Goal: Task Accomplishment & Management: Complete application form

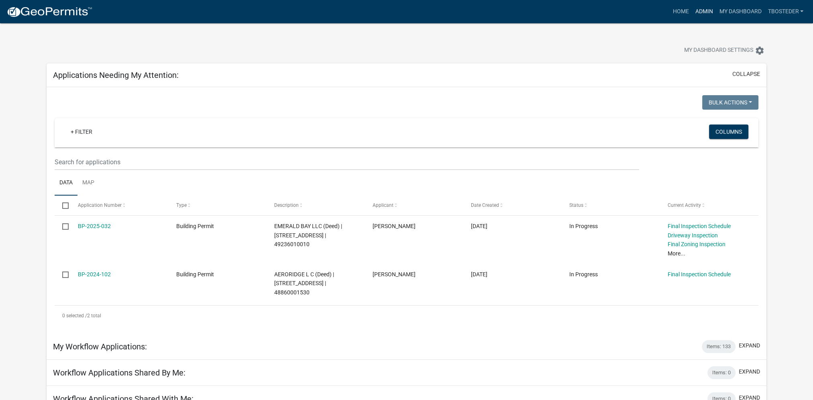
drag, startPoint x: 0, startPoint y: 0, endPoint x: 698, endPoint y: 15, distance: 697.7
click at [698, 15] on link "Admin" at bounding box center [703, 11] width 24 height 15
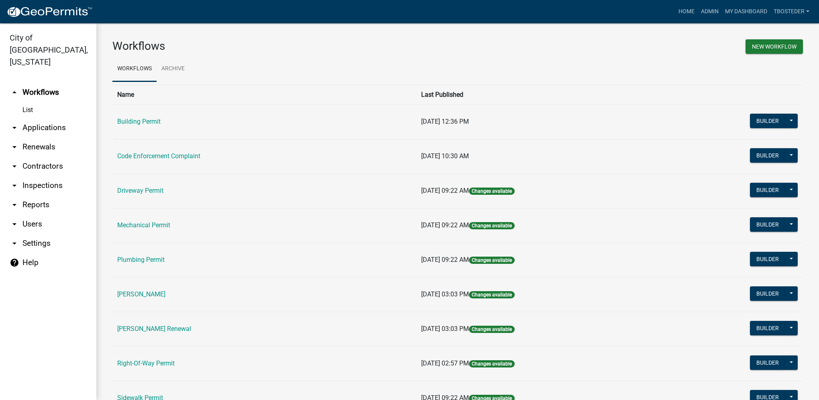
click at [148, 128] on td "Building Permit" at bounding box center [264, 121] width 304 height 35
click at [149, 126] on td "Building Permit" at bounding box center [264, 121] width 304 height 35
click at [151, 122] on link "Building Permit" at bounding box center [138, 122] width 43 height 8
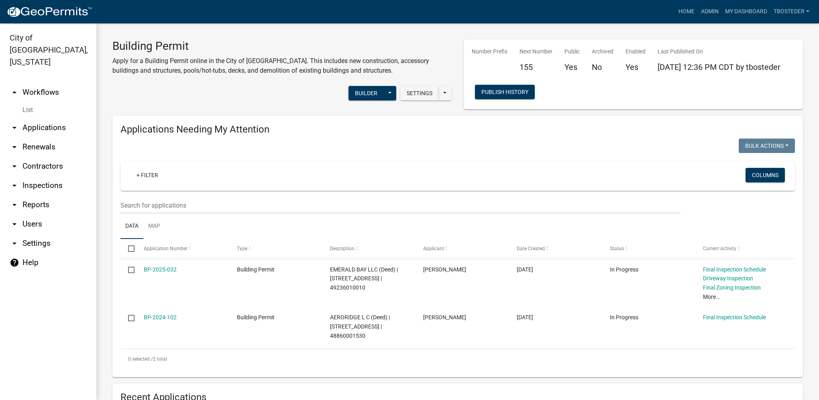
select select "1: 25"
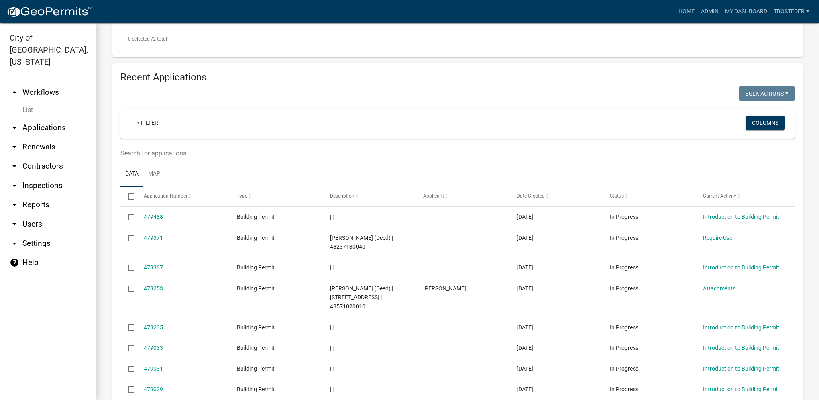
scroll to position [321, 0]
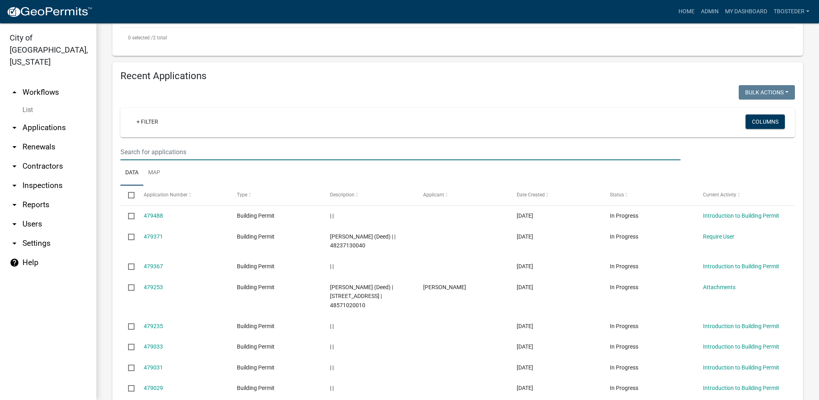
click at [205, 157] on input "text" at bounding box center [400, 152] width 560 height 16
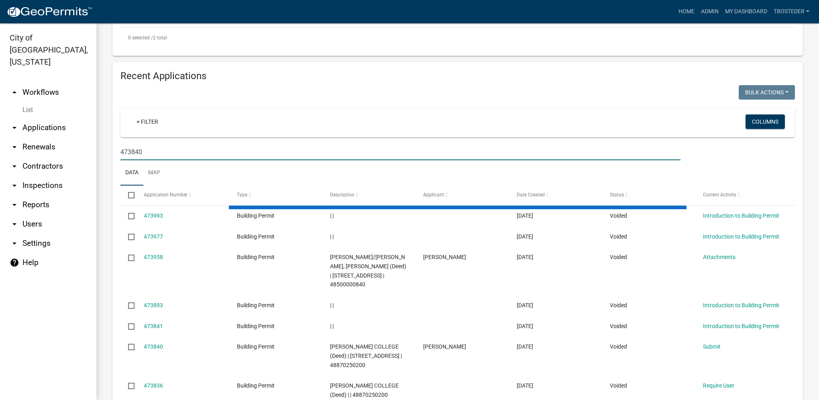
type input "473840"
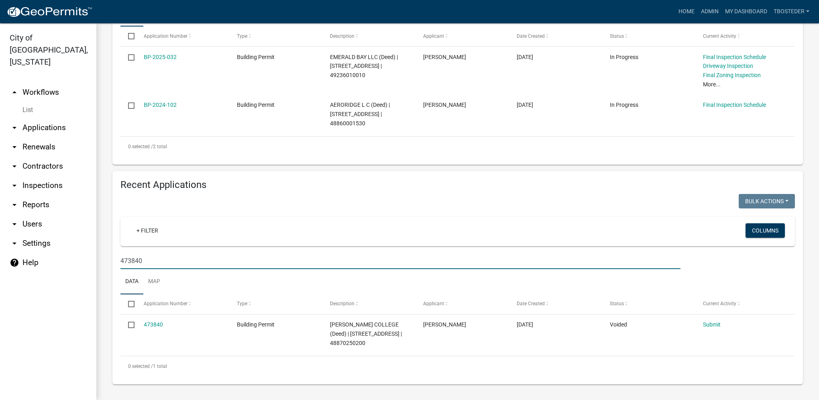
scroll to position [205, 0]
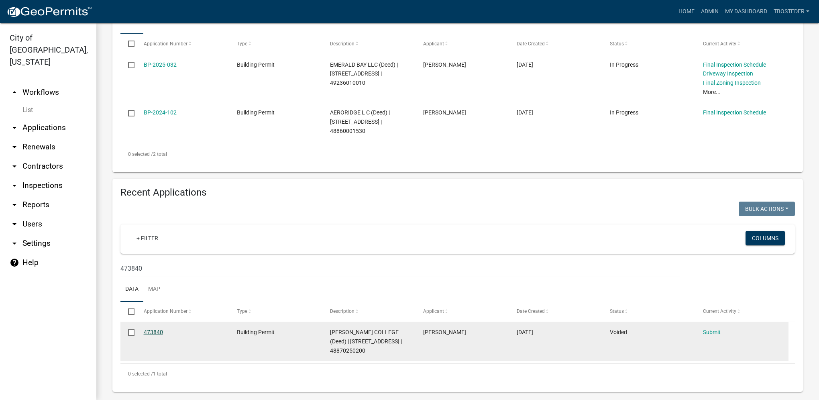
click at [159, 333] on link "473840" at bounding box center [153, 332] width 19 height 6
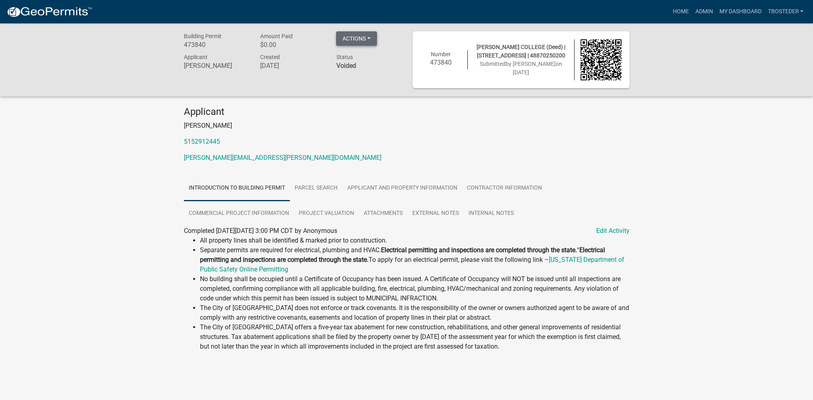
click at [351, 43] on button "Actions" at bounding box center [356, 38] width 41 height 14
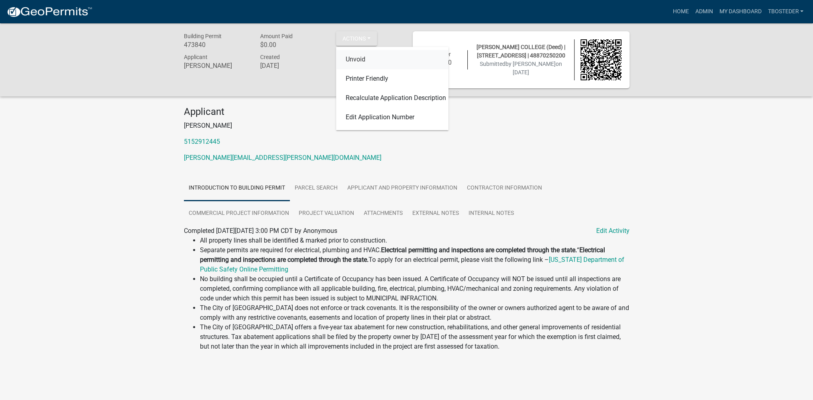
click at [355, 61] on link "Unvoid" at bounding box center [392, 59] width 112 height 19
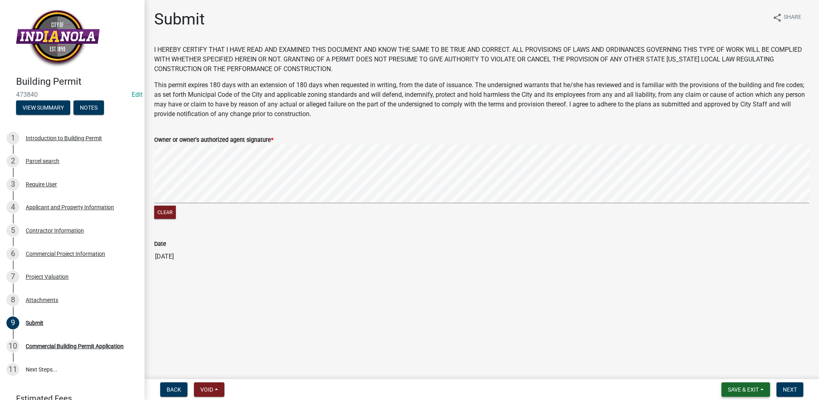
click at [745, 386] on span "Save & Exit" at bounding box center [743, 389] width 31 height 6
click at [742, 373] on button "Save & Exit" at bounding box center [738, 368] width 64 height 19
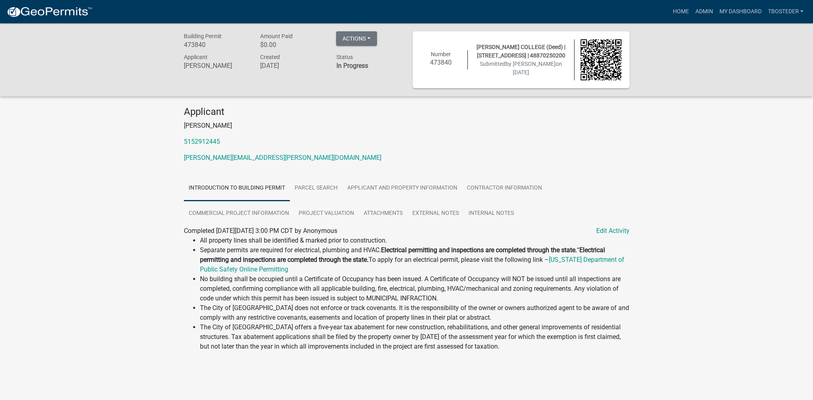
click at [200, 44] on h6 "473840" at bounding box center [216, 45] width 64 height 8
copy h6 "473840"
click at [712, 10] on link "Admin" at bounding box center [703, 11] width 24 height 15
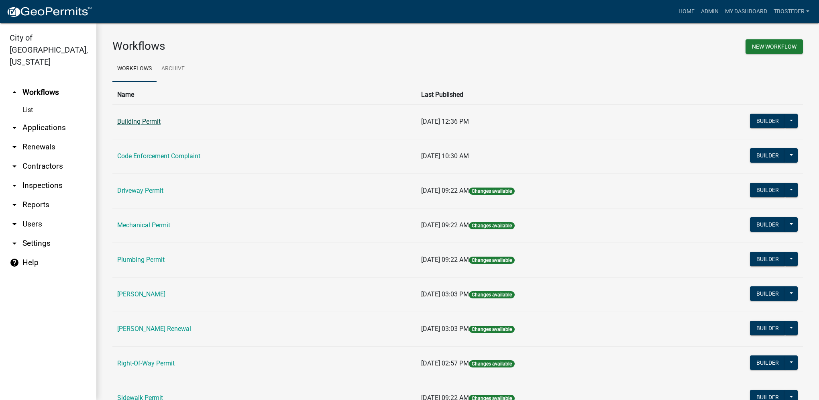
click at [154, 120] on link "Building Permit" at bounding box center [138, 122] width 43 height 8
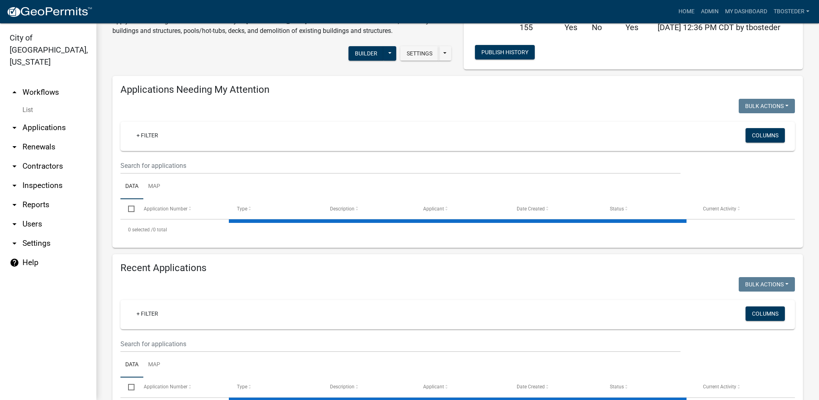
select select "1: 25"
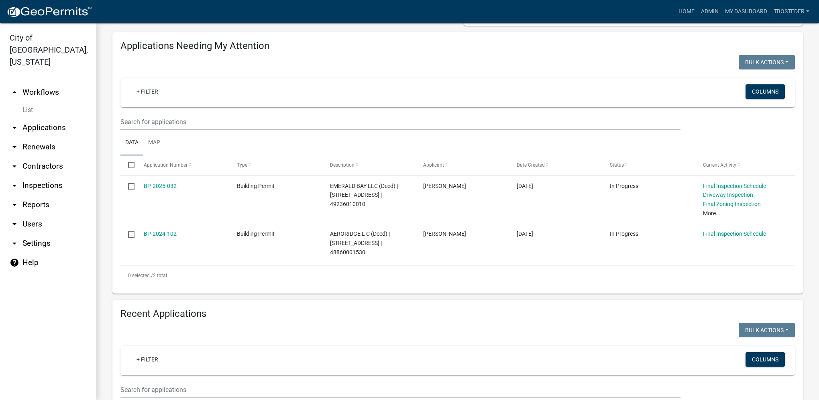
scroll to position [164, 0]
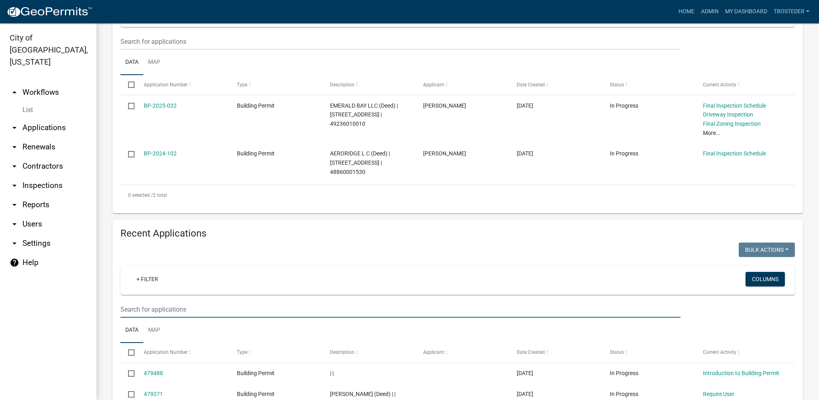
click at [170, 305] on input "text" at bounding box center [400, 309] width 560 height 16
paste input "473840"
type input "473840"
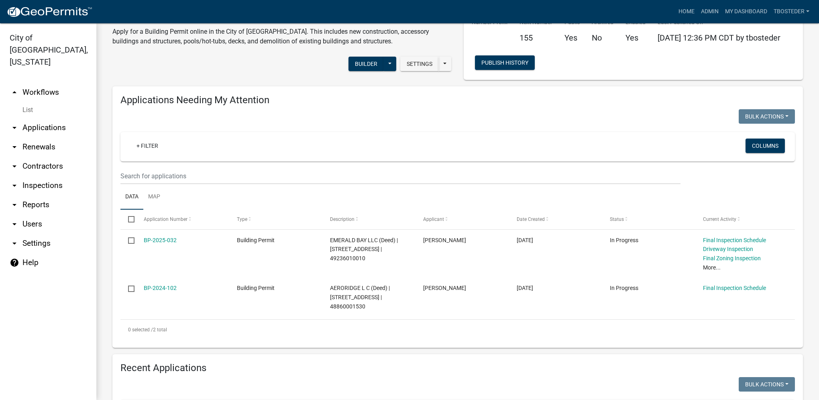
scroll to position [0, 0]
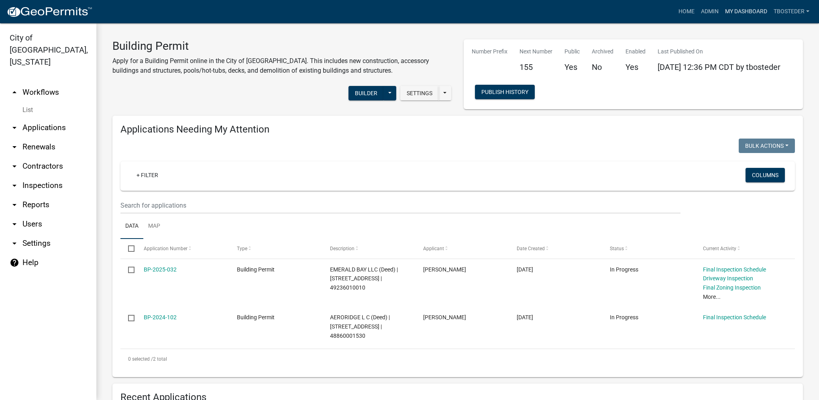
click at [758, 16] on link "My Dashboard" at bounding box center [746, 11] width 49 height 15
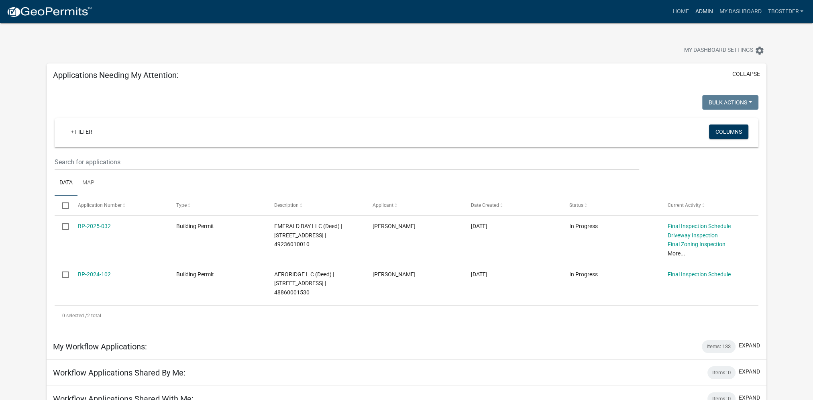
click at [693, 11] on link "Admin" at bounding box center [703, 11] width 24 height 15
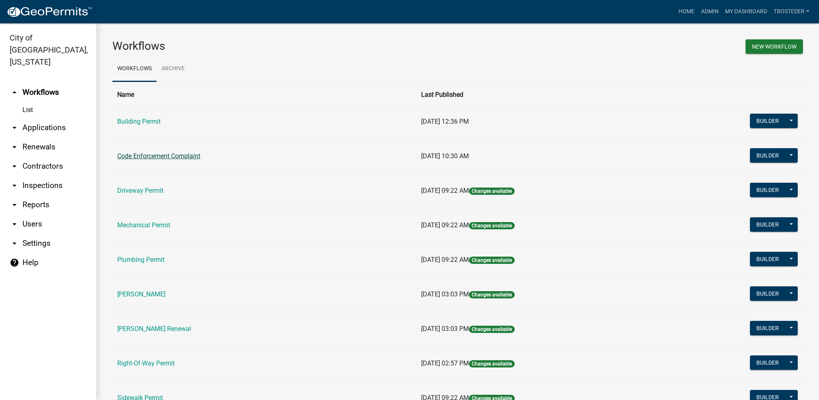
click at [180, 155] on link "Code Enforcement Complaint" at bounding box center [158, 156] width 83 height 8
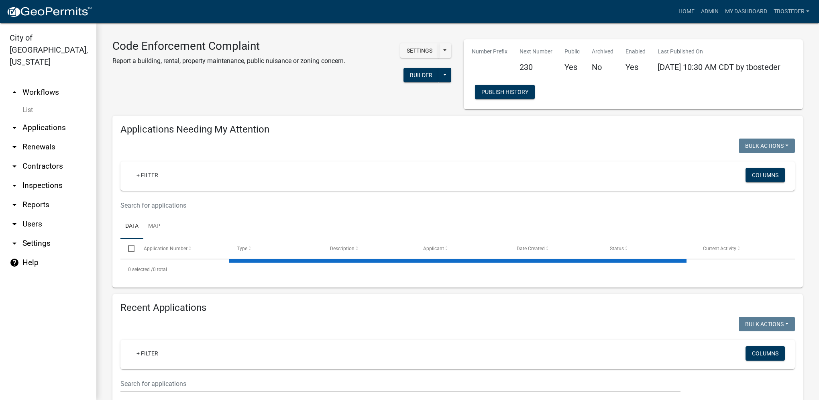
select select "1: 25"
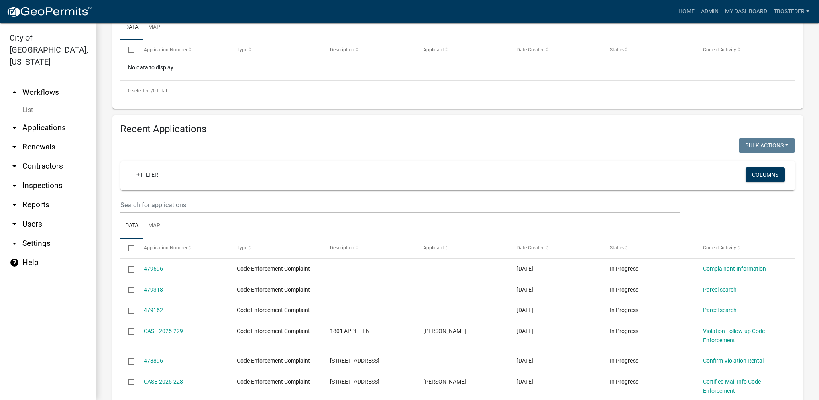
scroll to position [201, 0]
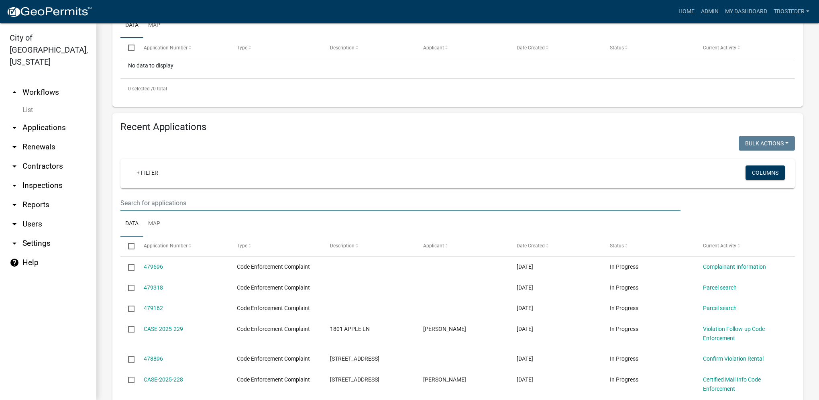
click at [223, 199] on input "text" at bounding box center [400, 203] width 560 height 16
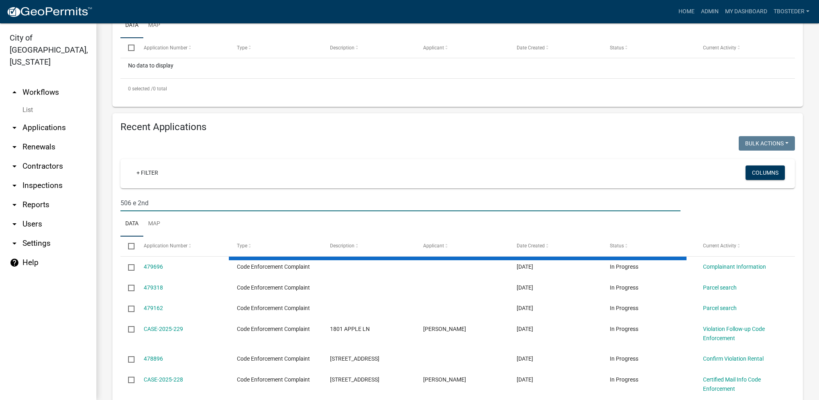
type input "506 e 2nd"
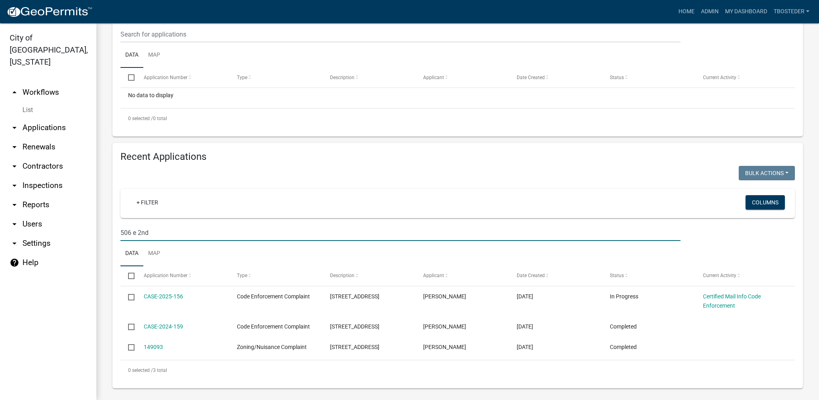
scroll to position [177, 0]
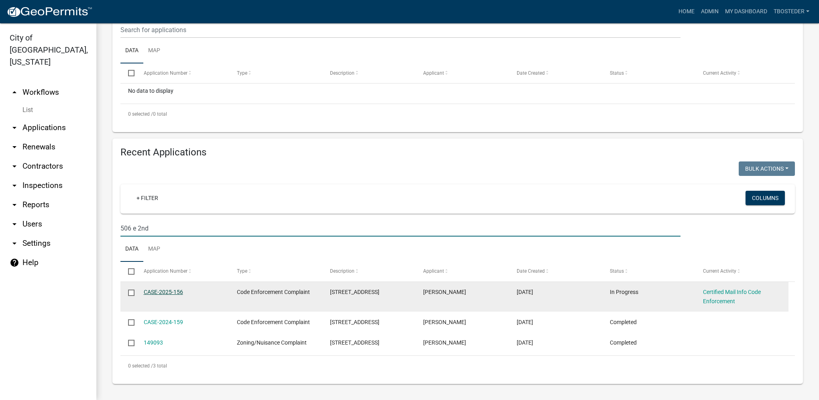
click at [163, 292] on link "CASE-2025-156" at bounding box center [163, 292] width 39 height 6
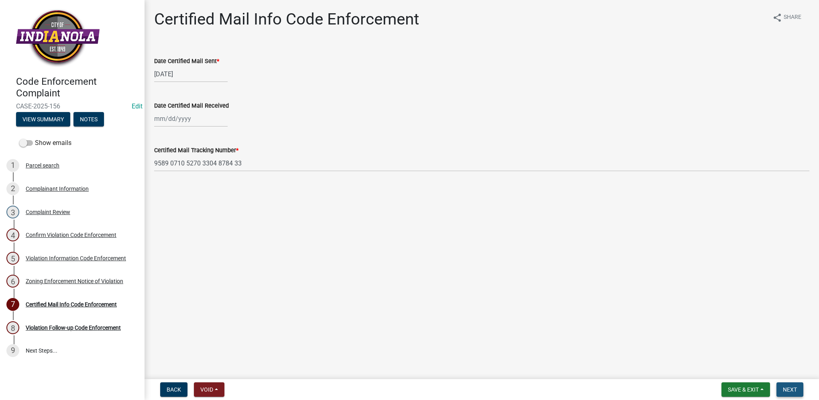
click at [787, 388] on span "Next" at bounding box center [790, 389] width 14 height 6
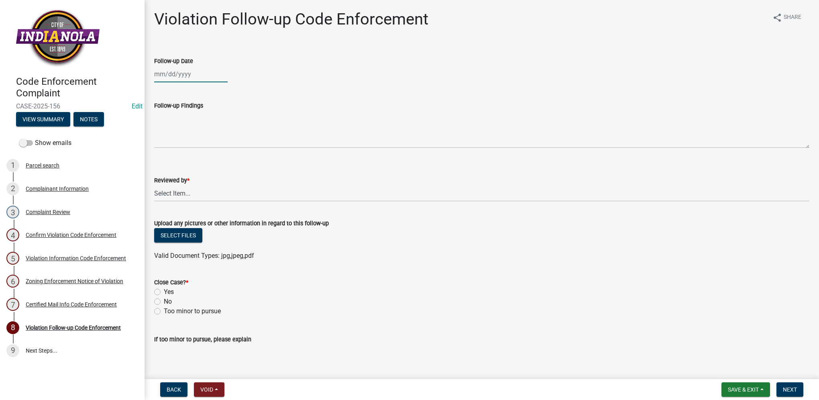
click at [179, 77] on div at bounding box center [190, 74] width 73 height 16
select select "9"
select select "2025"
click at [191, 140] on div "17" at bounding box center [187, 142] width 13 height 13
type input "[DATE]"
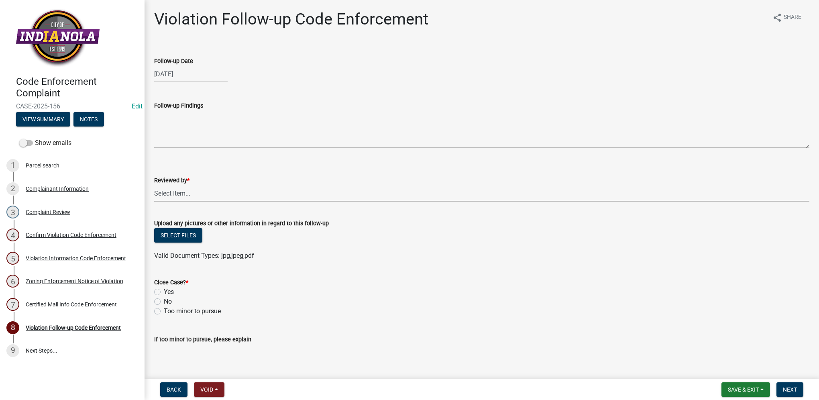
click at [190, 195] on select "Select Item... [PERSON_NAME] [PERSON_NAME] [PERSON_NAME] Other" at bounding box center [481, 193] width 655 height 16
click at [154, 185] on select "Select Item... [PERSON_NAME] [PERSON_NAME] [PERSON_NAME] Other" at bounding box center [481, 193] width 655 height 16
select select "634d5426-b8b3-48ee-aa1e-d523f7499186"
click at [165, 290] on label "Yes" at bounding box center [169, 292] width 10 height 10
click at [165, 290] on input "Yes" at bounding box center [166, 289] width 5 height 5
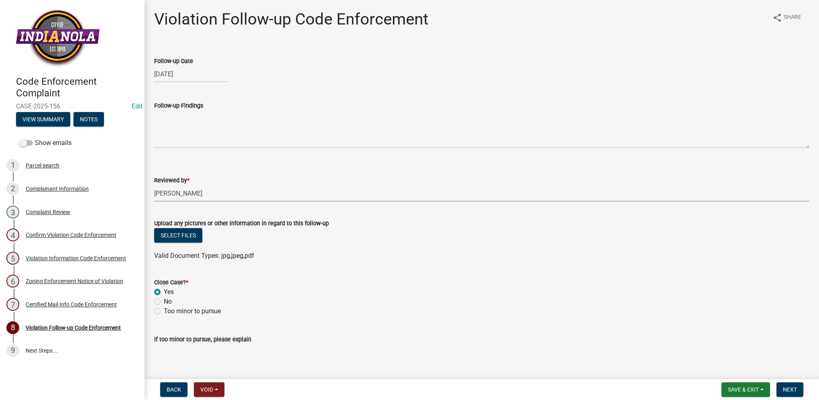
radio input "true"
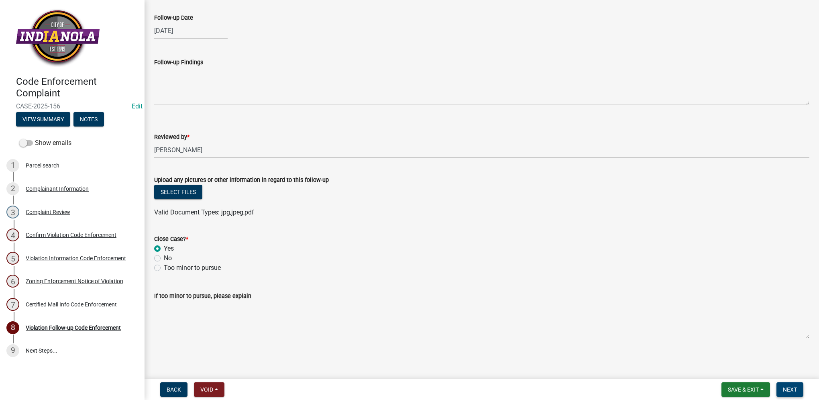
click at [783, 386] on span "Next" at bounding box center [790, 389] width 14 height 6
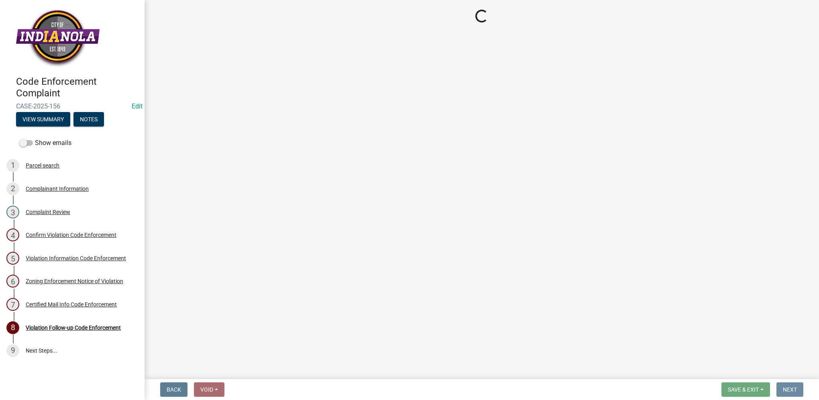
scroll to position [0, 0]
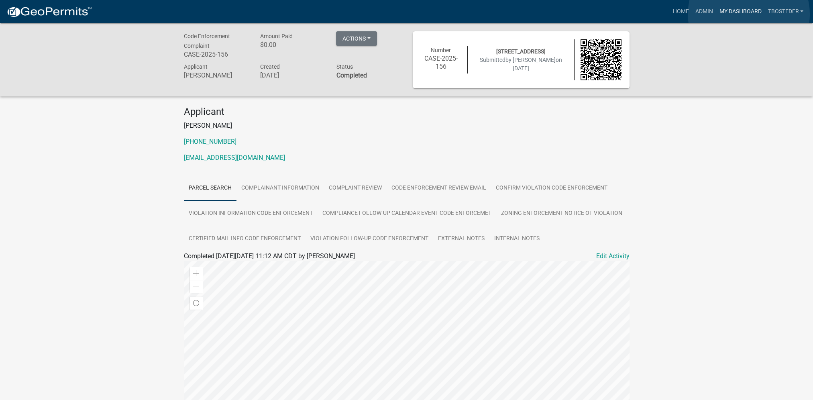
click at [748, 14] on link "My Dashboard" at bounding box center [740, 11] width 49 height 15
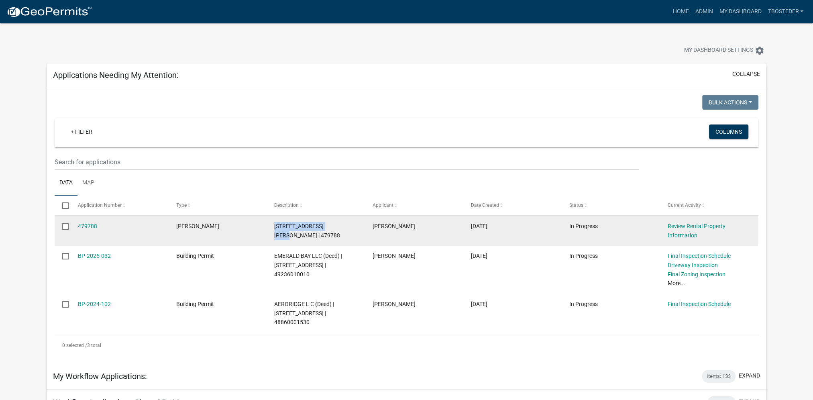
drag, startPoint x: 273, startPoint y: 226, endPoint x: 333, endPoint y: 220, distance: 60.4
click at [333, 220] on datatable-body-cell "404 E PLAINVIEW AVE | SWANSON, DAMIAN (Deed) | 479788" at bounding box center [315, 231] width 98 height 30
drag, startPoint x: 333, startPoint y: 220, endPoint x: 325, endPoint y: 224, distance: 8.4
copy span "404 E PLAINVIEW AVE |"
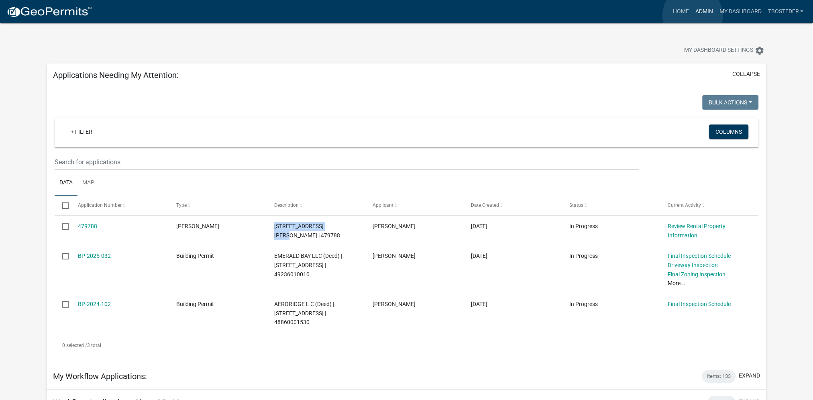
click at [692, 16] on link "Admin" at bounding box center [703, 11] width 24 height 15
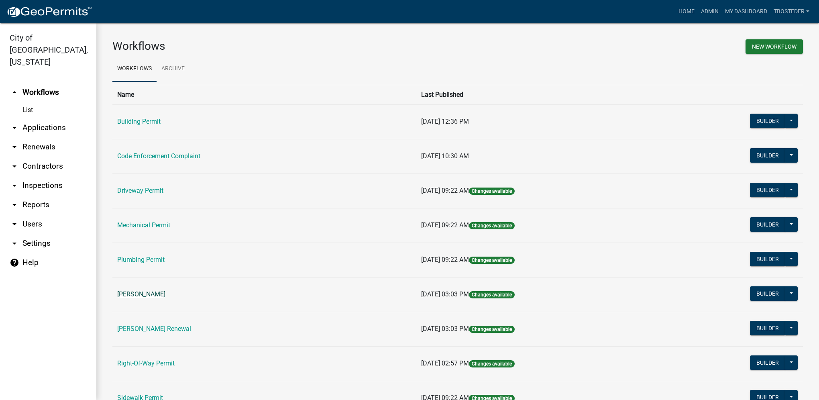
click at [146, 291] on link "[PERSON_NAME]" at bounding box center [141, 294] width 48 height 8
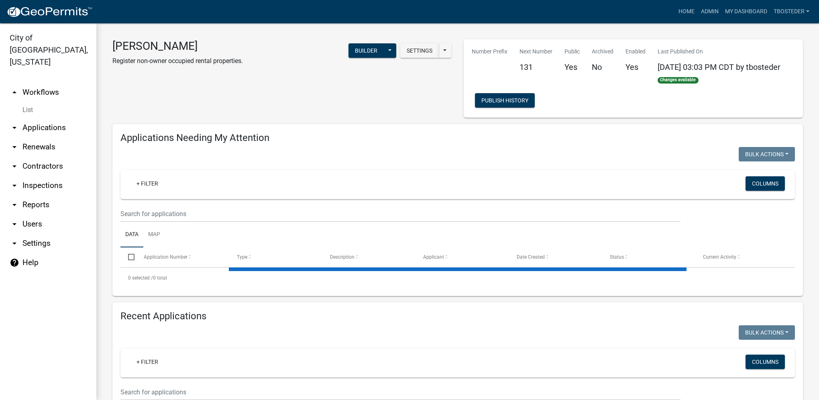
select select "1: 25"
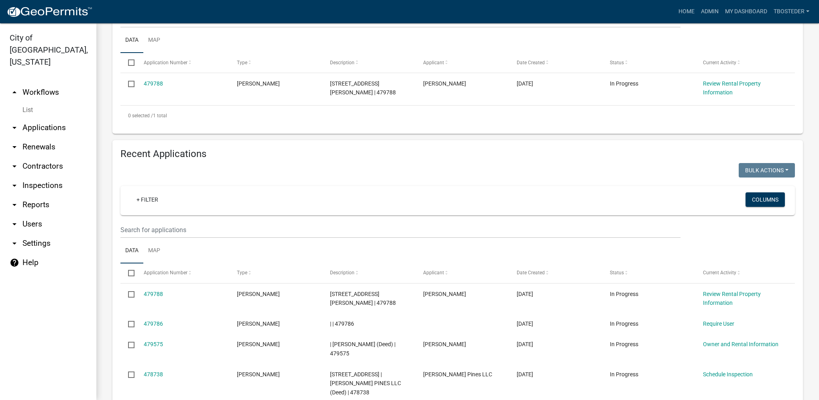
scroll to position [201, 0]
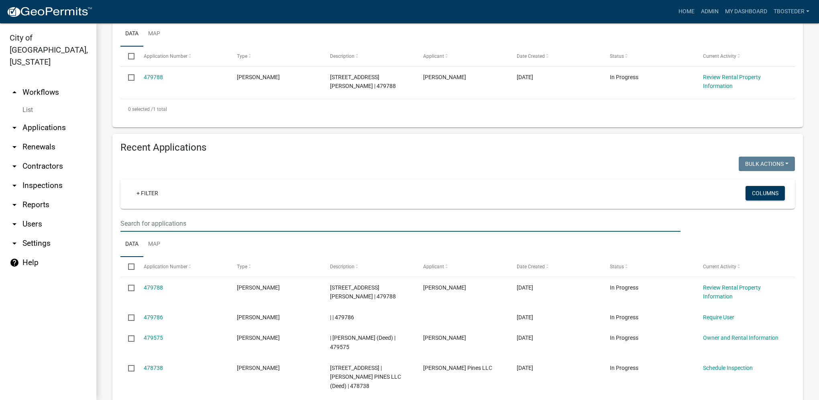
paste input "404 E PLAINVIEW AVE |"
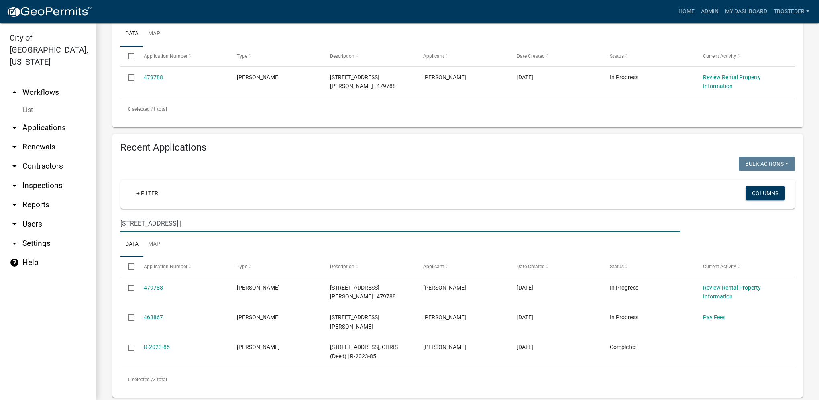
click at [188, 232] on input "404 E PLAINVIEW AVE |" at bounding box center [400, 223] width 560 height 16
type input "404 E PLAINVIEW AVE"
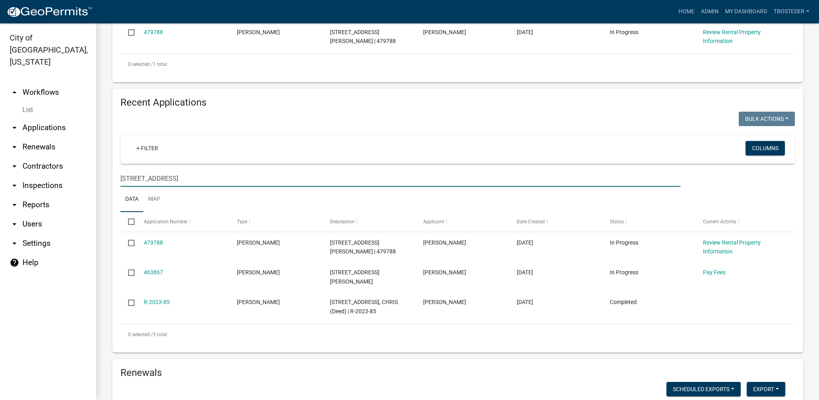
scroll to position [281, 0]
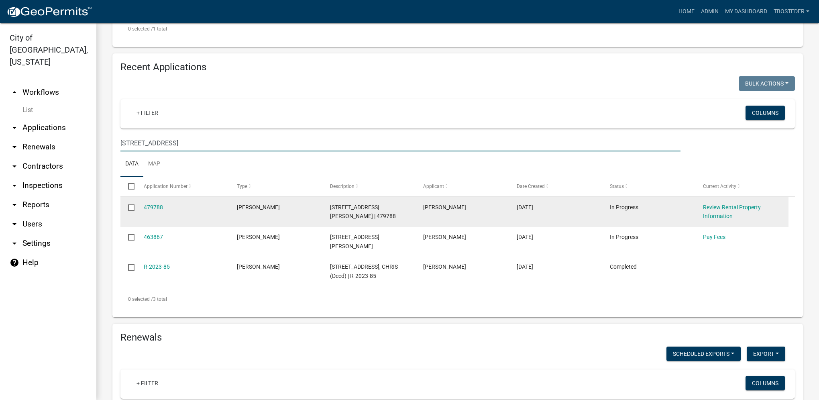
click at [130, 209] on input "checkbox" at bounding box center [130, 206] width 5 height 5
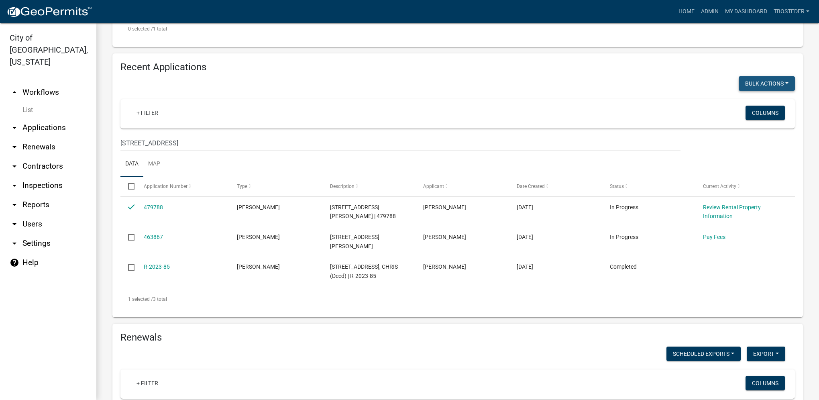
click at [743, 91] on button "Bulk Actions" at bounding box center [766, 83] width 56 height 14
click at [746, 112] on button "Void" at bounding box center [762, 104] width 64 height 19
checkbox input "false"
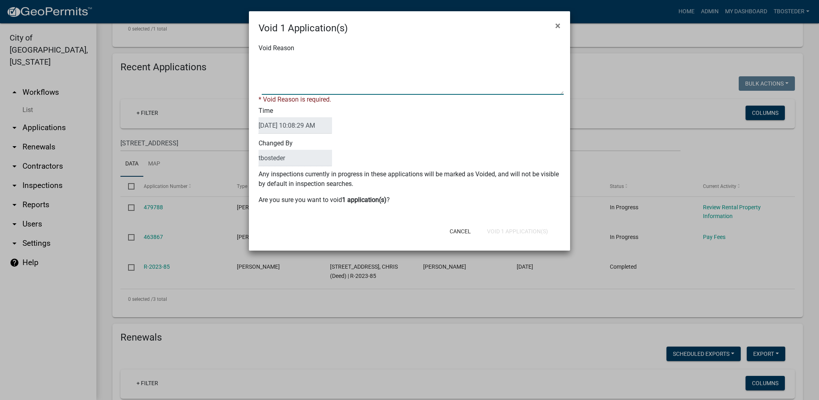
click at [277, 75] on textarea "Void Reason" at bounding box center [413, 75] width 302 height 40
type textarea "voided"
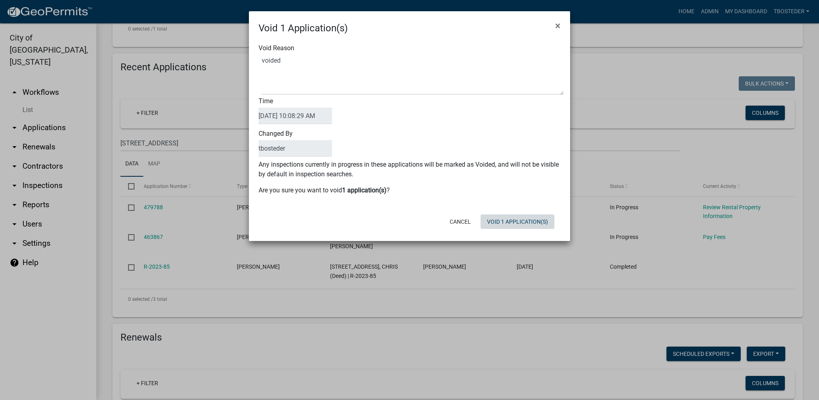
click at [496, 226] on button "Void 1 Application(s)" at bounding box center [517, 221] width 74 height 14
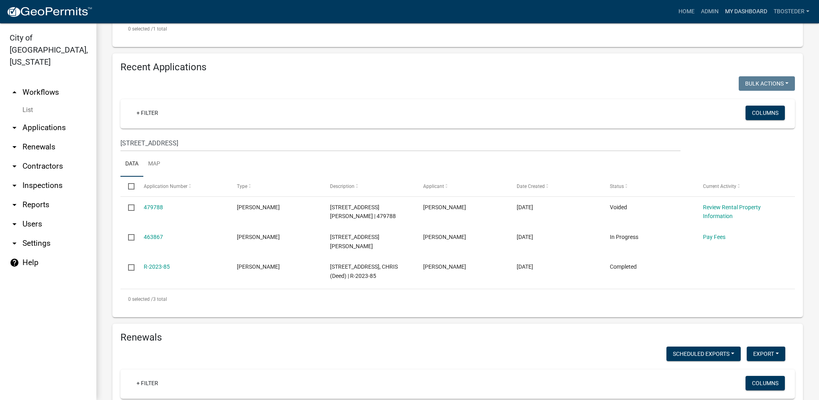
click at [729, 11] on link "My Dashboard" at bounding box center [746, 11] width 49 height 15
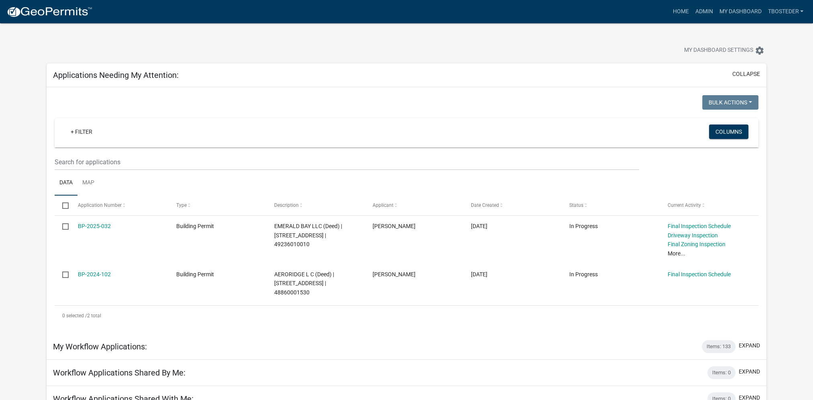
click at [507, 50] on div "My Dashboard Settings settings" at bounding box center [619, 52] width 305 height 18
click at [504, 51] on div "My Dashboard Settings settings" at bounding box center [619, 52] width 305 height 18
click at [693, 8] on link "Admin" at bounding box center [703, 11] width 24 height 15
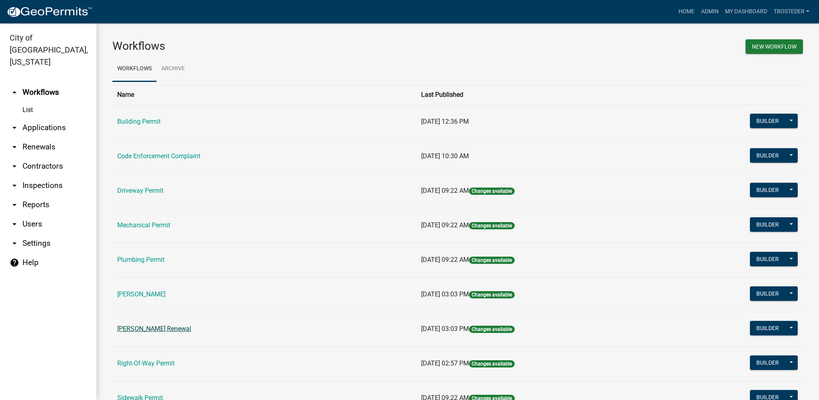
click at [171, 328] on link "[PERSON_NAME] Renewal" at bounding box center [154, 329] width 74 height 8
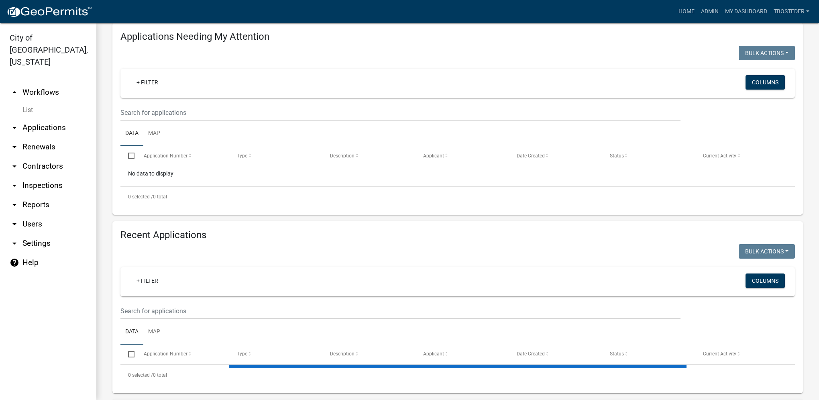
select select "1: 25"
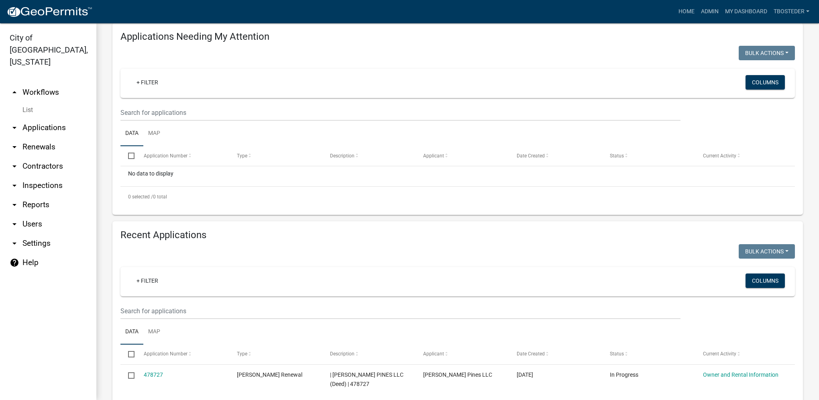
scroll to position [161, 0]
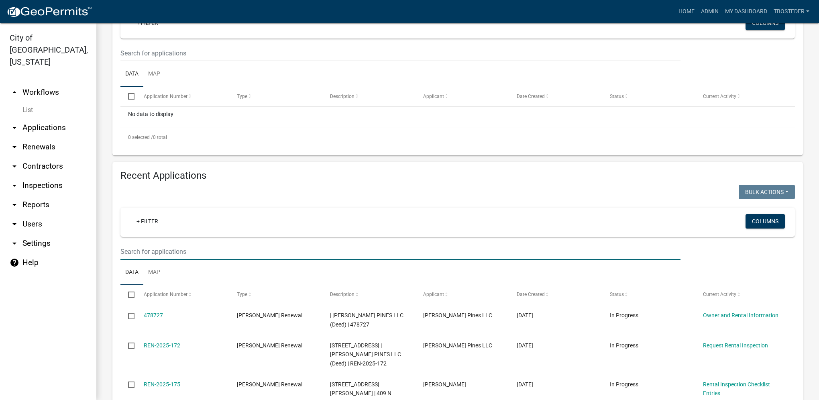
click at [225, 249] on input "text" at bounding box center [400, 251] width 560 height 16
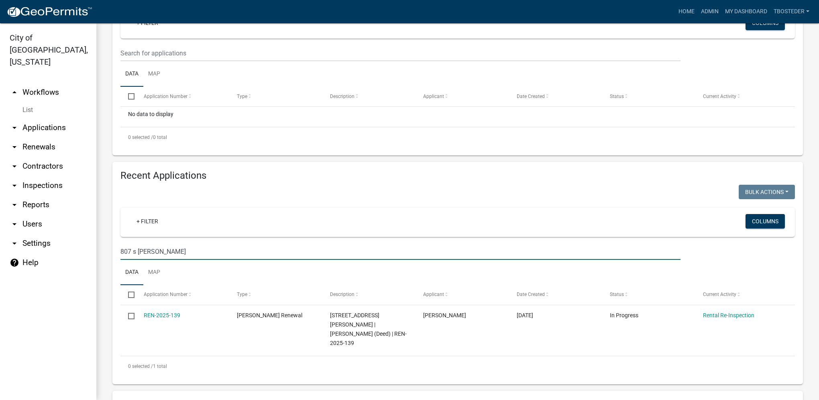
type input "807 s jefferson"
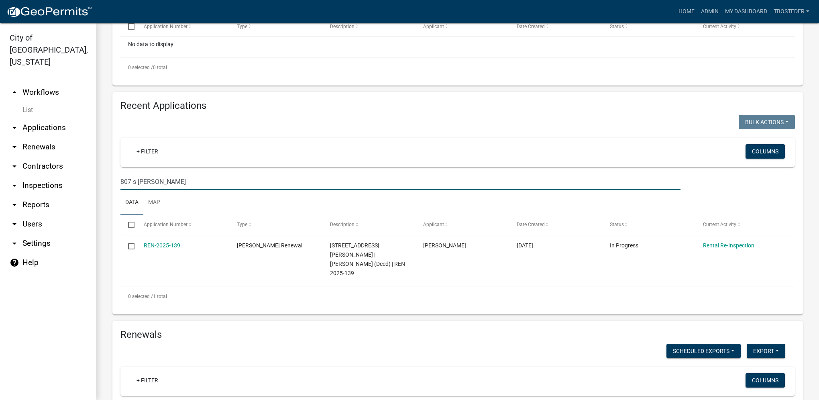
scroll to position [241, 0]
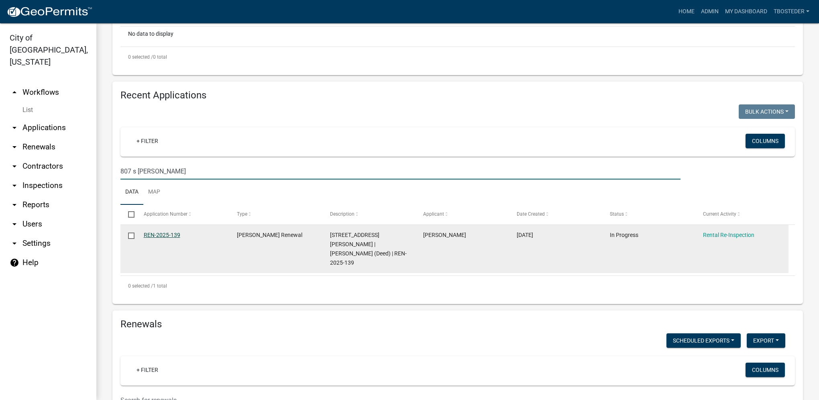
click at [163, 234] on link "REN-2025-139" at bounding box center [162, 235] width 37 height 6
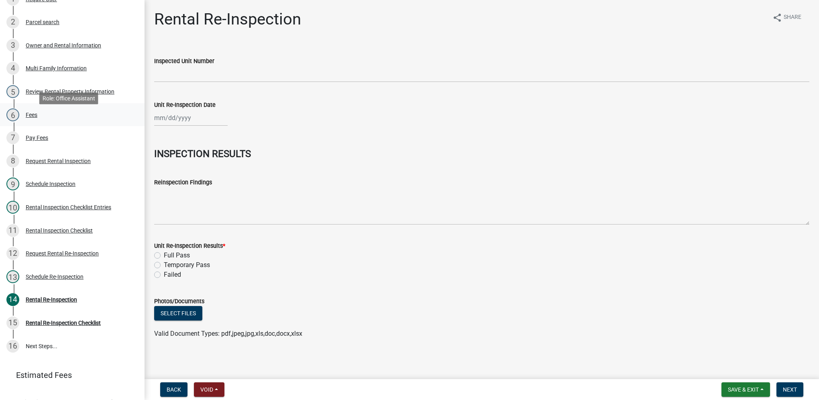
scroll to position [161, 0]
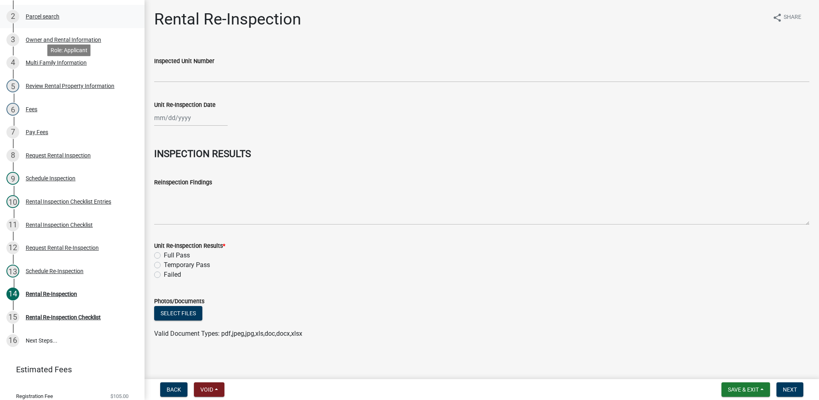
click at [44, 19] on div "Parcel search" at bounding box center [43, 17] width 34 height 6
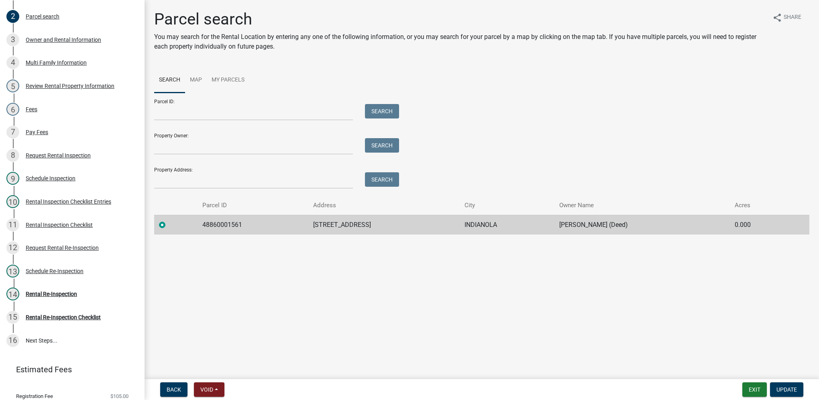
drag, startPoint x: 302, startPoint y: 221, endPoint x: 376, endPoint y: 226, distance: 73.6
click at [376, 226] on td "807 S JEFFERSON WAY" at bounding box center [383, 225] width 151 height 20
drag, startPoint x: 376, startPoint y: 226, endPoint x: 362, endPoint y: 222, distance: 14.4
copy td "807 S JEFFERSON WAY"
click at [52, 297] on div "Rental Re-Inspection" at bounding box center [51, 294] width 51 height 6
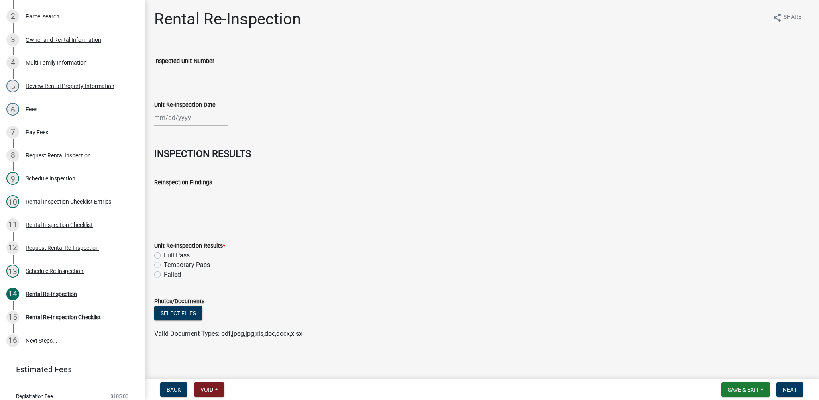
click at [212, 75] on input "Inspected Unit Number" at bounding box center [481, 74] width 655 height 16
paste input "807 S JEFFERSON WAY"
type input "807 S JEFFERSON WAY"
select select "9"
select select "2025"
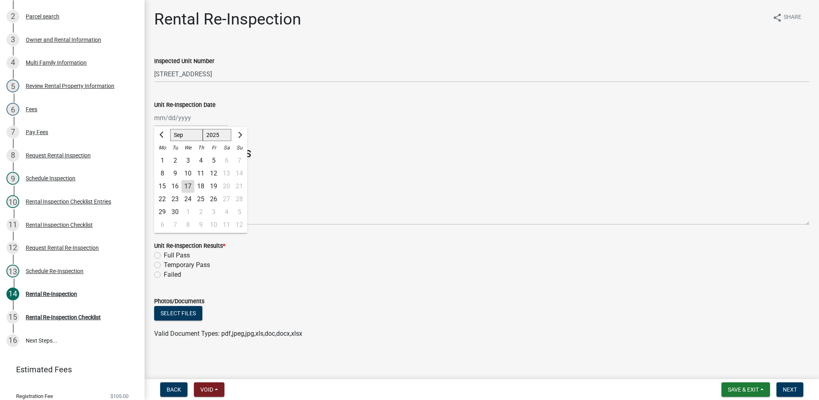
click at [198, 122] on div "Jan Feb Mar Apr May Jun Jul Aug Sep Oct Nov Dec 1525 1526 1527 1528 1529 1530 1…" at bounding box center [190, 118] width 73 height 16
click at [186, 187] on div "17" at bounding box center [187, 186] width 13 height 13
type input "[DATE]"
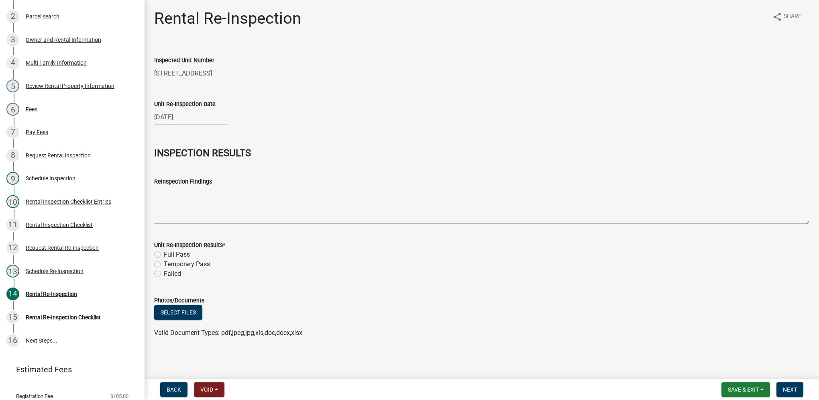
click at [164, 257] on label "Full Pass" at bounding box center [177, 255] width 26 height 10
click at [164, 255] on input "Full Pass" at bounding box center [166, 252] width 5 height 5
radio input "true"
click at [782, 390] on button "Next" at bounding box center [789, 389] width 27 height 14
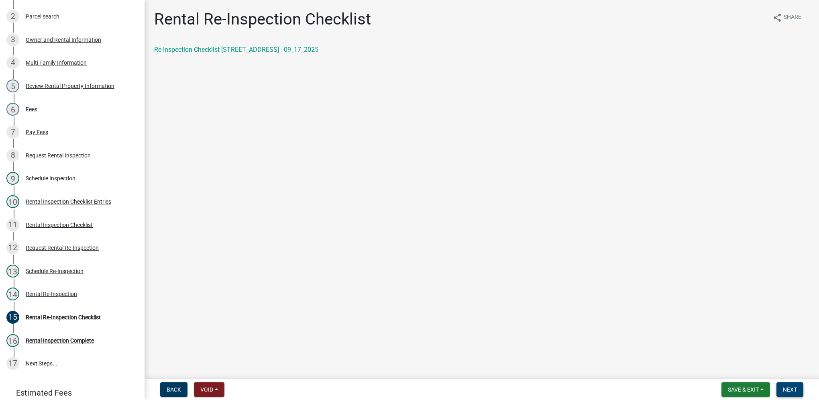
scroll to position [183, 0]
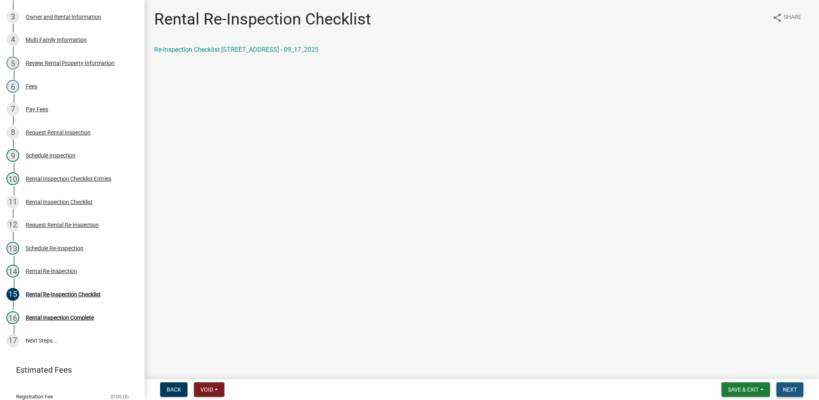
click at [782, 390] on button "Next" at bounding box center [789, 389] width 27 height 14
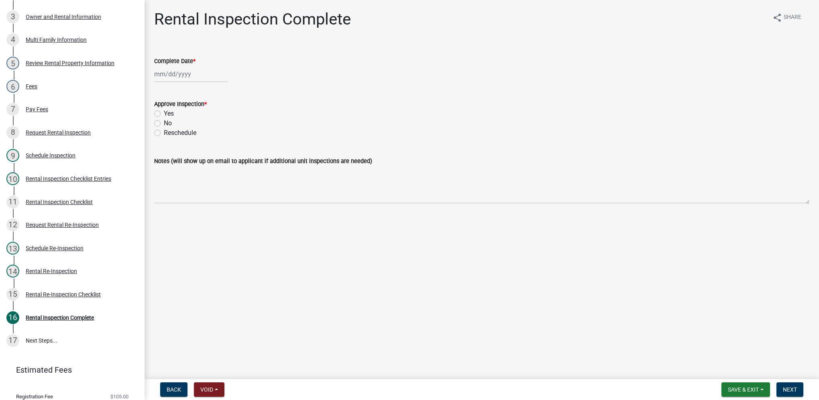
select select "9"
select select "2025"
click at [175, 77] on div "Jan Feb Mar Apr May Jun Jul Aug Sep Oct Nov Dec 1525 1526 1527 1528 1529 1530 1…" at bounding box center [190, 74] width 73 height 16
click at [190, 141] on div "17" at bounding box center [187, 142] width 13 height 13
type input "[DATE]"
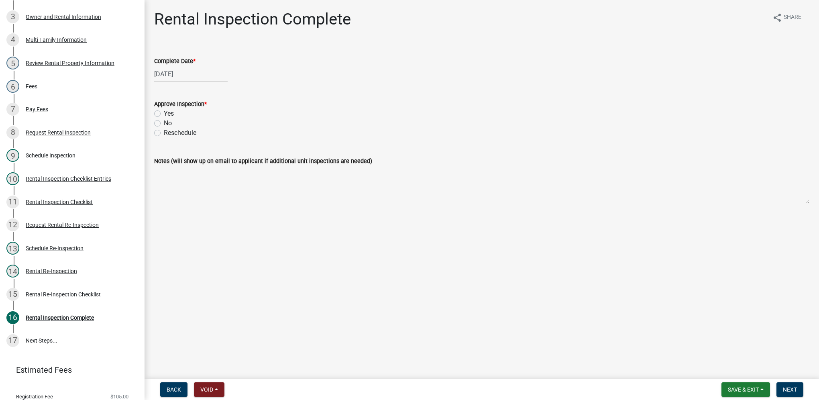
click at [164, 115] on label "Yes" at bounding box center [169, 114] width 10 height 10
click at [164, 114] on input "Yes" at bounding box center [166, 111] width 5 height 5
radio input "true"
click at [791, 391] on span "Next" at bounding box center [790, 389] width 14 height 6
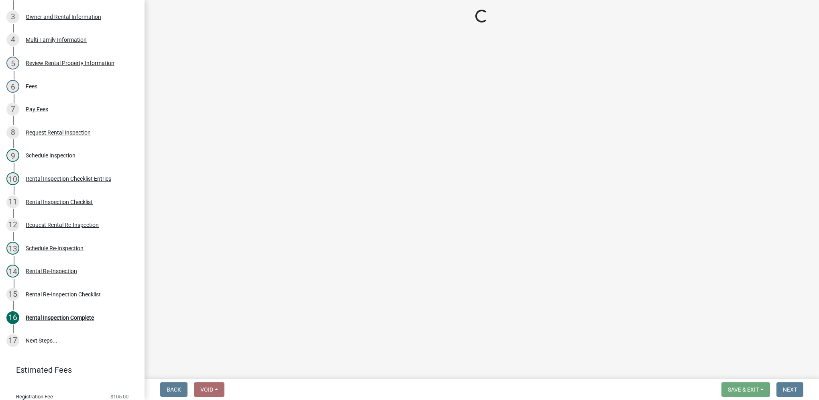
scroll to position [207, 0]
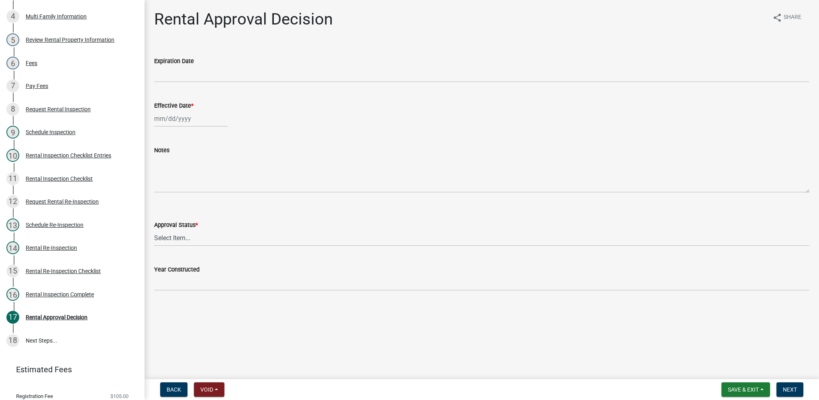
select select "9"
select select "2025"
click at [167, 118] on div "Jan Feb Mar Apr May Jun Jul Aug Sep Oct Nov Dec 1525 1526 1527 1528 1529 1530 1…" at bounding box center [190, 118] width 73 height 16
click at [191, 188] on div "17" at bounding box center [187, 187] width 13 height 13
type input "[DATE]"
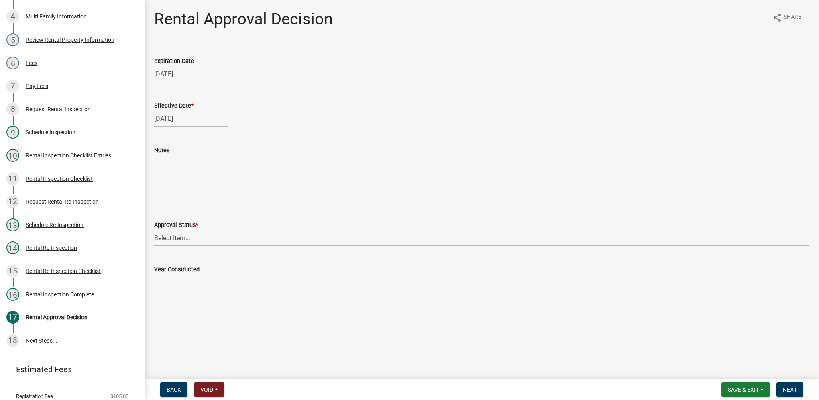
click at [191, 244] on select "Select Item... Approved Denied" at bounding box center [481, 238] width 655 height 16
click at [154, 230] on select "Select Item... Approved Denied" at bounding box center [481, 238] width 655 height 16
select select "4b86b809-39dd-4c68-9f3d-fdb3e7050482"
click at [783, 390] on span "Next" at bounding box center [790, 389] width 14 height 6
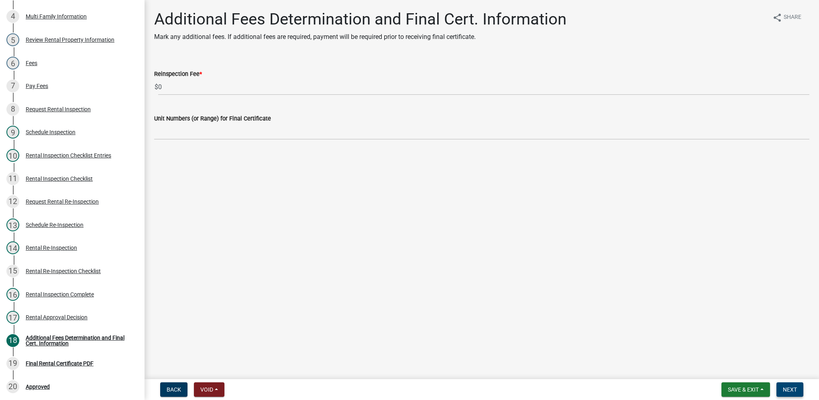
click at [794, 392] on span "Next" at bounding box center [790, 389] width 14 height 6
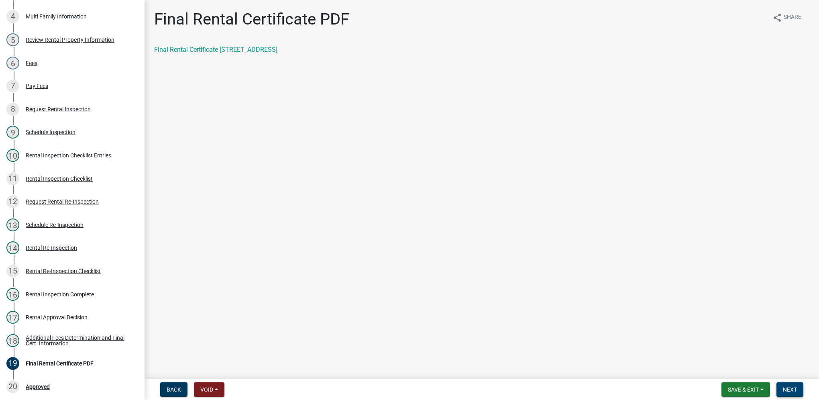
click at [783, 391] on span "Next" at bounding box center [790, 389] width 14 height 6
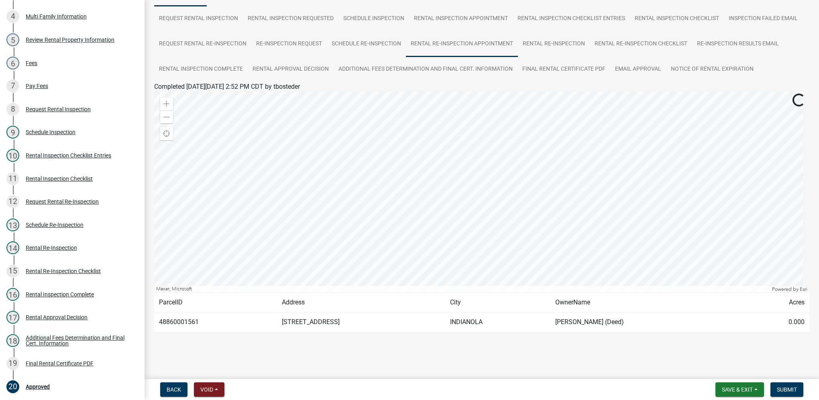
scroll to position [77, 0]
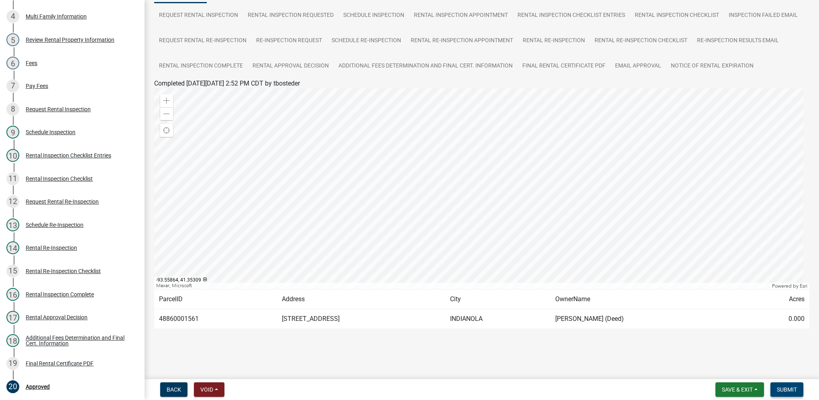
click at [781, 389] on span "Submit" at bounding box center [787, 389] width 20 height 6
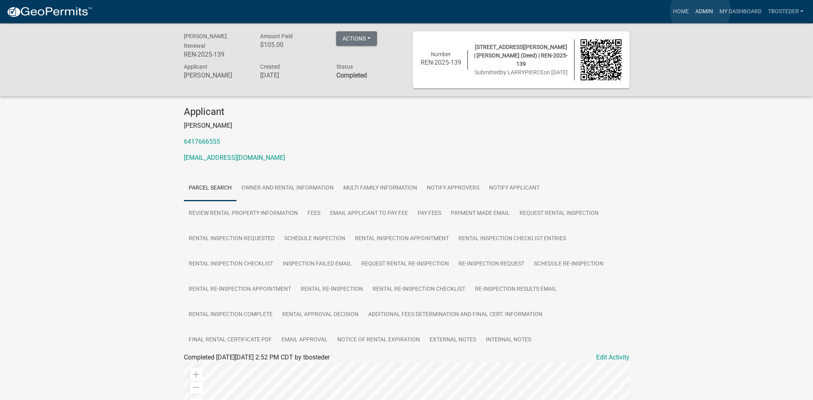
click at [700, 11] on link "Admin" at bounding box center [703, 11] width 24 height 15
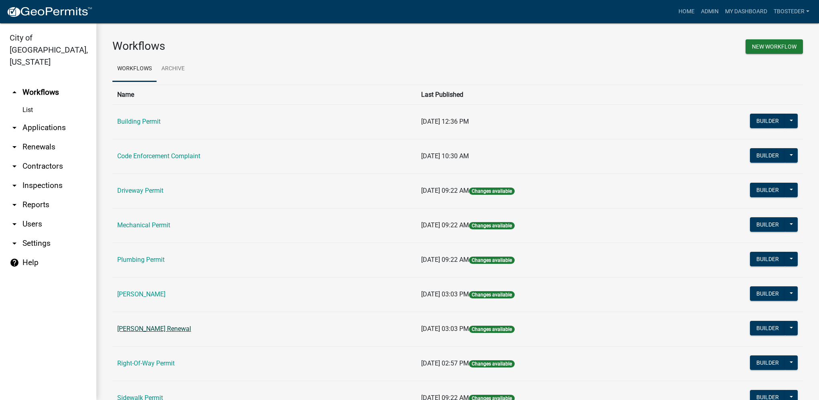
click at [190, 331] on link "[PERSON_NAME] Renewal" at bounding box center [154, 329] width 74 height 8
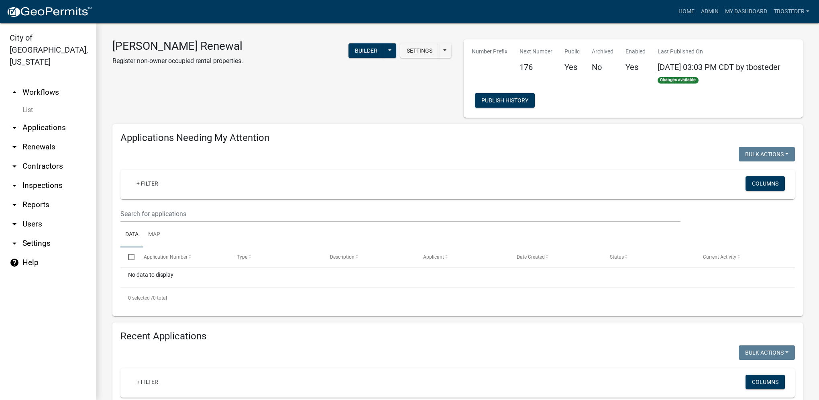
select select "1: 25"
drag, startPoint x: 606, startPoint y: 366, endPoint x: 601, endPoint y: 363, distance: 5.8
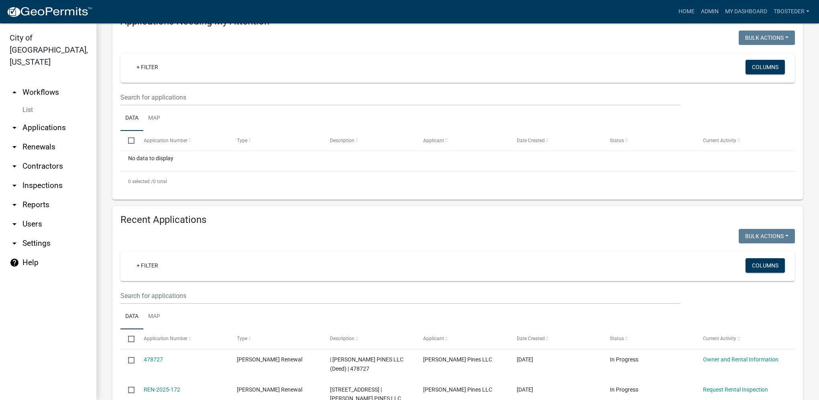
scroll to position [120, 0]
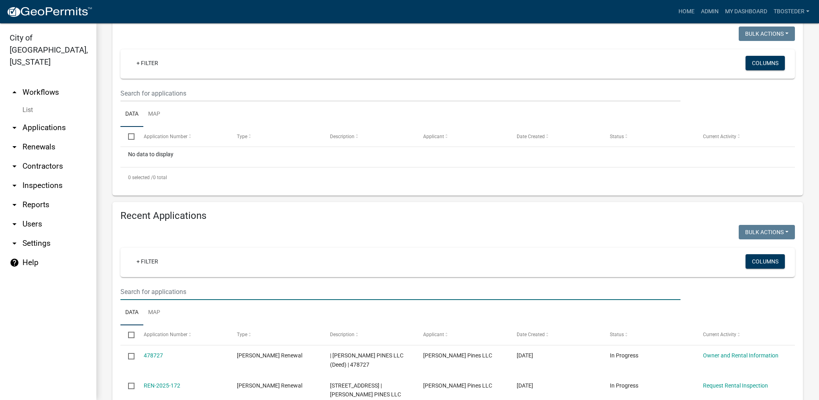
click at [128, 294] on input "text" at bounding box center [400, 291] width 560 height 16
type input "610 w salem"
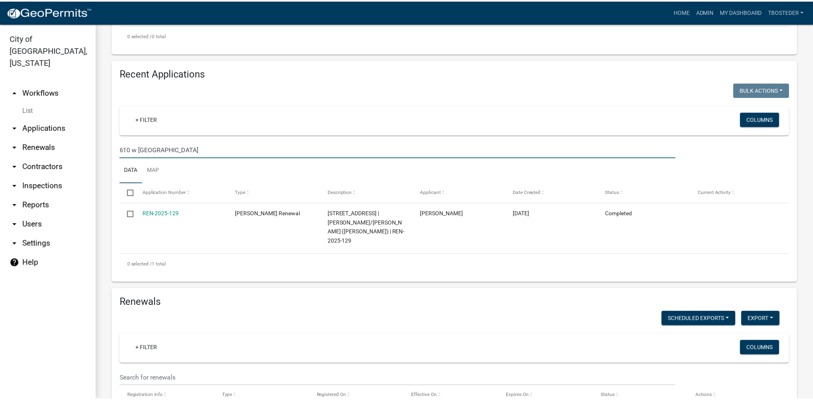
scroll to position [281, 0]
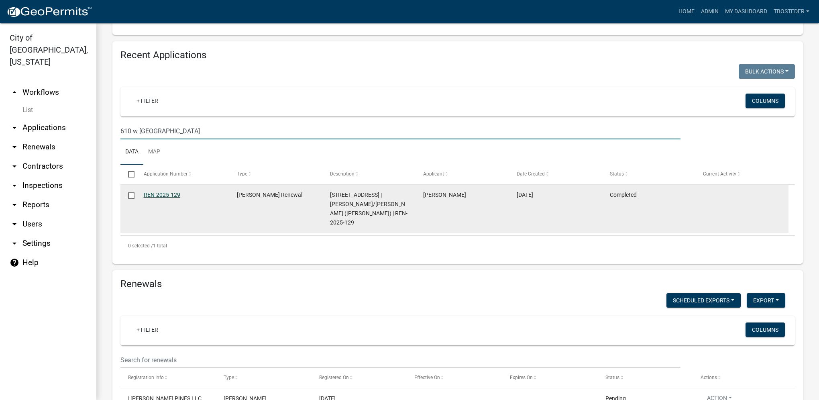
click at [162, 196] on link "REN-2025-129" at bounding box center [162, 194] width 37 height 6
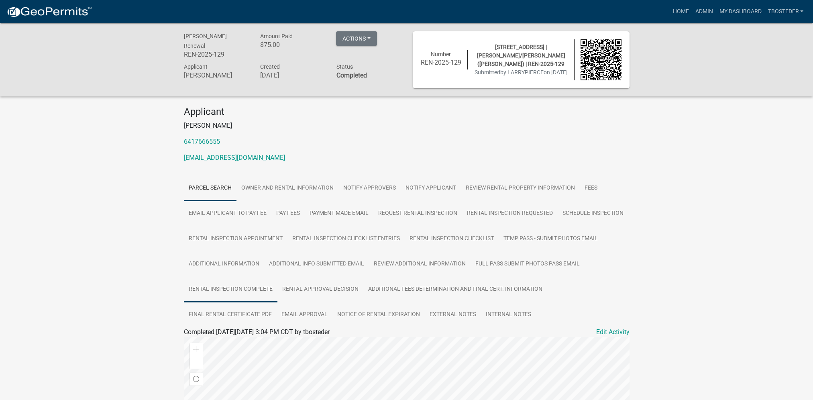
click at [277, 296] on link "Rental Inspection Complete" at bounding box center [231, 290] width 94 height 26
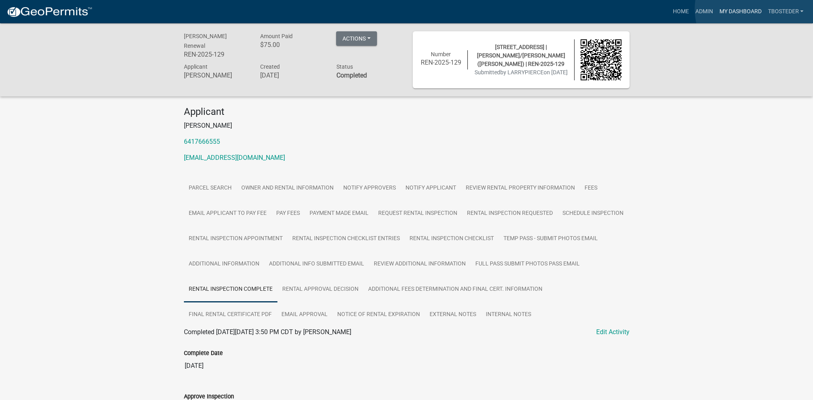
click at [755, 9] on link "My Dashboard" at bounding box center [740, 11] width 49 height 15
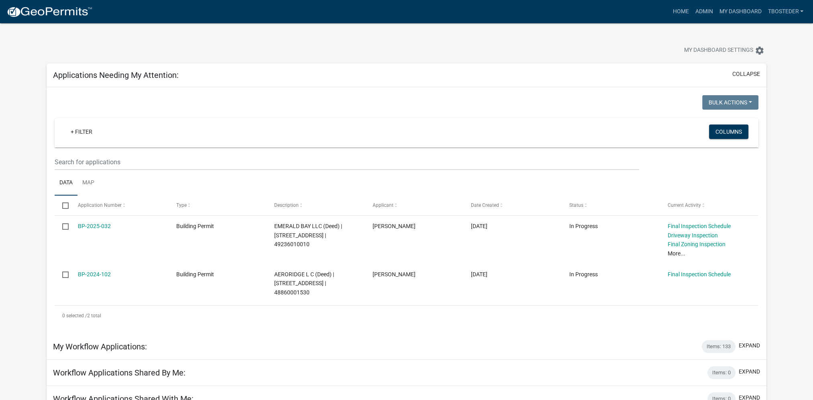
click at [623, 74] on div "Applications Needing My Attention: collapse" at bounding box center [407, 75] width 720 height 24
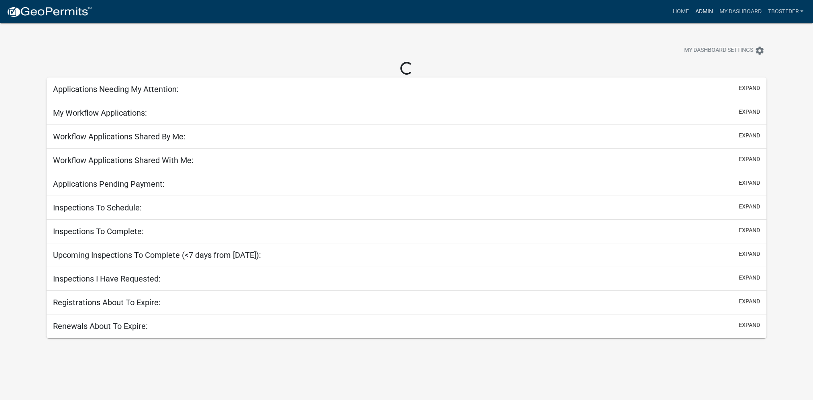
drag, startPoint x: 705, startPoint y: 12, endPoint x: 682, endPoint y: 19, distance: 24.0
click at [705, 12] on link "Admin" at bounding box center [703, 11] width 24 height 15
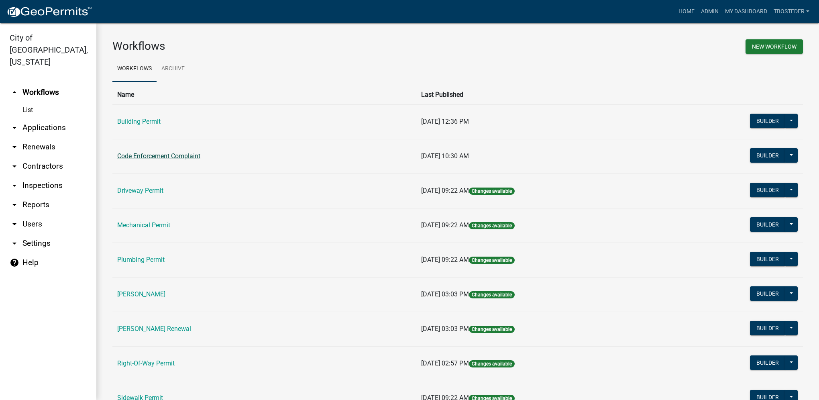
click at [185, 157] on link "Code Enforcement Complaint" at bounding box center [158, 156] width 83 height 8
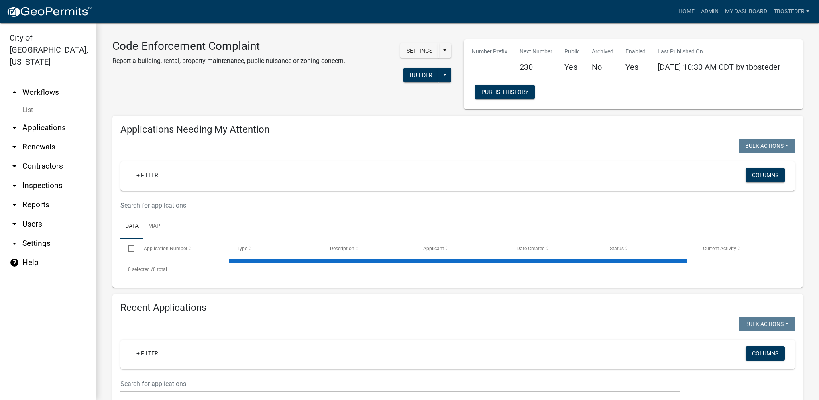
select select "1: 25"
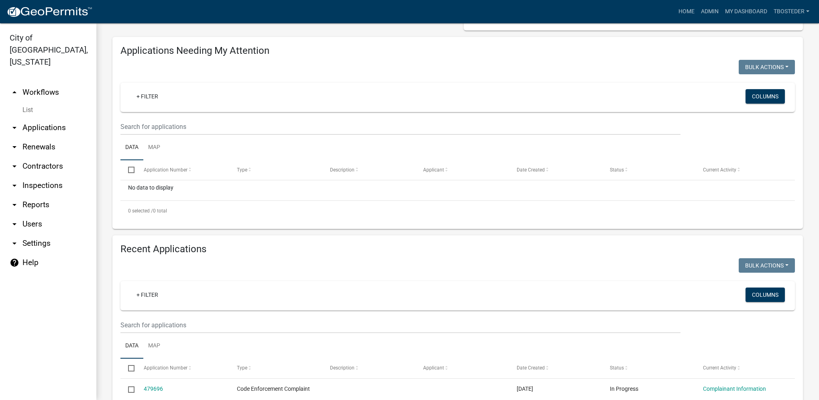
scroll to position [80, 0]
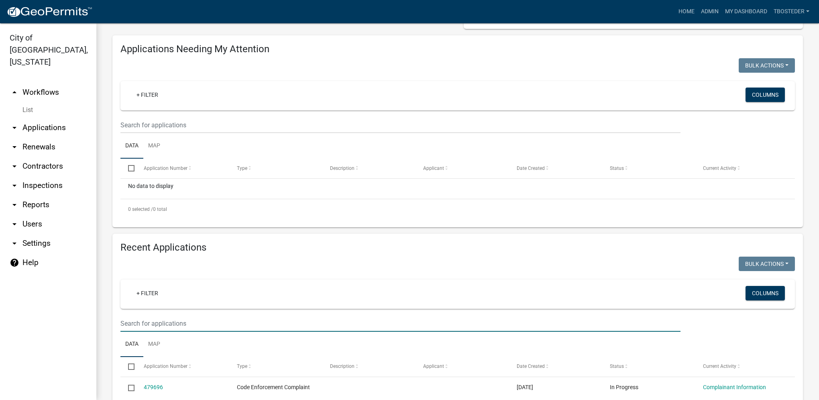
click at [204, 323] on input "text" at bounding box center [400, 323] width 560 height 16
type input "1206 w euclid"
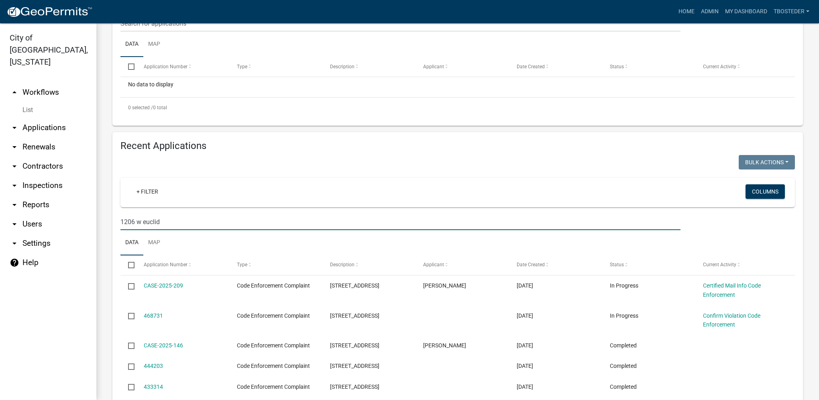
scroll to position [201, 0]
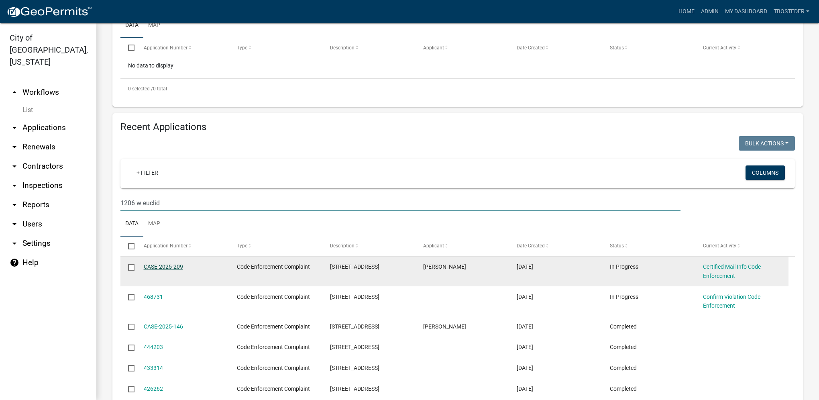
click at [175, 270] on link "CASE-2025-209" at bounding box center [163, 266] width 39 height 6
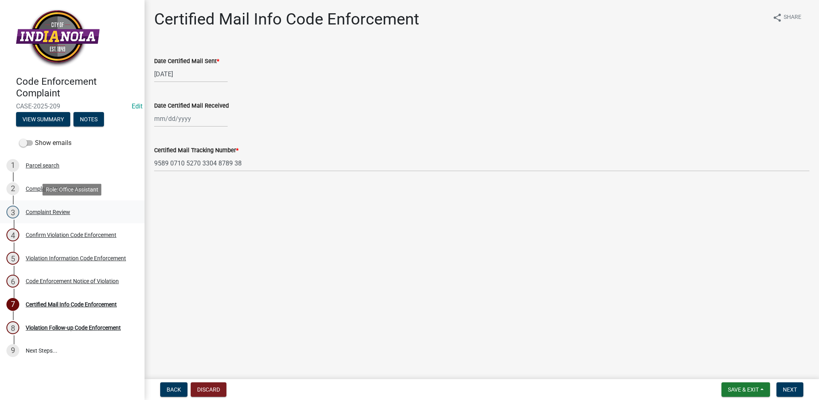
click at [56, 206] on div "3 Complaint Review" at bounding box center [68, 211] width 125 height 13
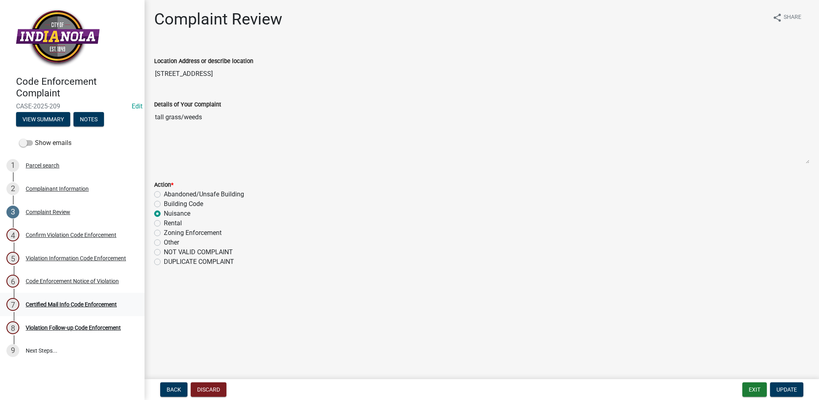
click at [92, 308] on div "7 Certified Mail Info Code Enforcement" at bounding box center [68, 304] width 125 height 13
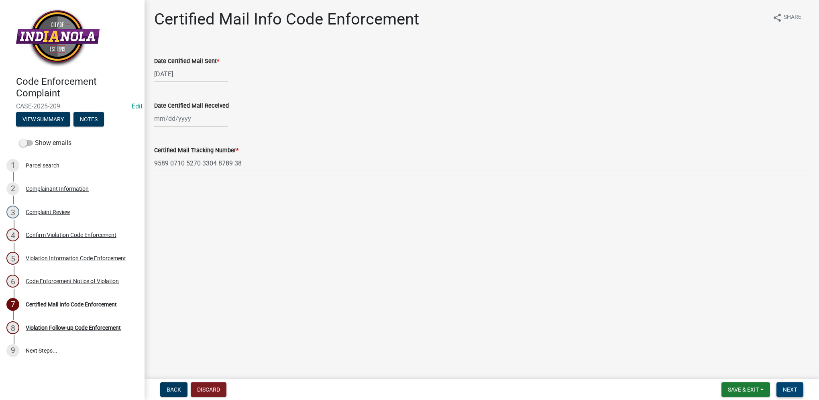
click at [793, 388] on span "Next" at bounding box center [790, 389] width 14 height 6
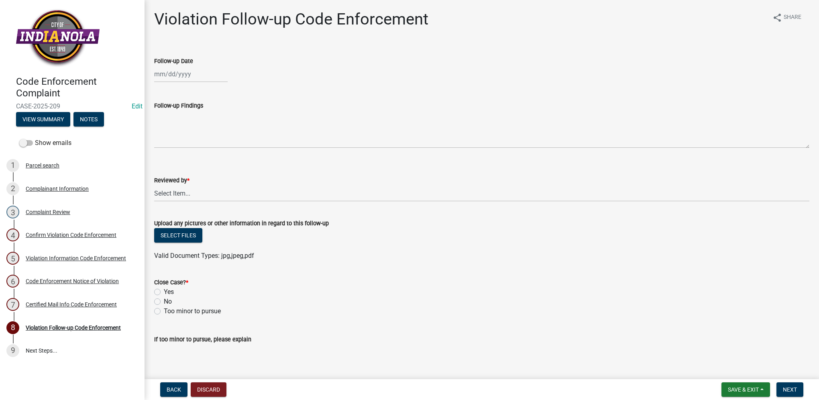
click at [154, 74] on div at bounding box center [190, 74] width 73 height 16
select select "9"
select select "2025"
click at [186, 145] on div "17" at bounding box center [187, 142] width 13 height 13
type input "[DATE]"
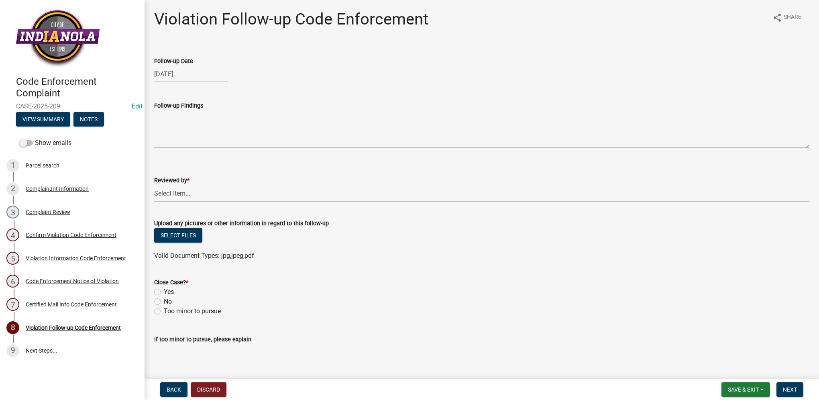
click at [195, 191] on select "Select Item... [PERSON_NAME] [PERSON_NAME] [PERSON_NAME] Other" at bounding box center [481, 193] width 655 height 16
click at [154, 185] on select "Select Item... [PERSON_NAME] [PERSON_NAME] [PERSON_NAME] Other" at bounding box center [481, 193] width 655 height 16
select select "634d5426-b8b3-48ee-aa1e-d523f7499186"
click at [164, 293] on label "Yes" at bounding box center [169, 292] width 10 height 10
click at [164, 292] on input "Yes" at bounding box center [166, 289] width 5 height 5
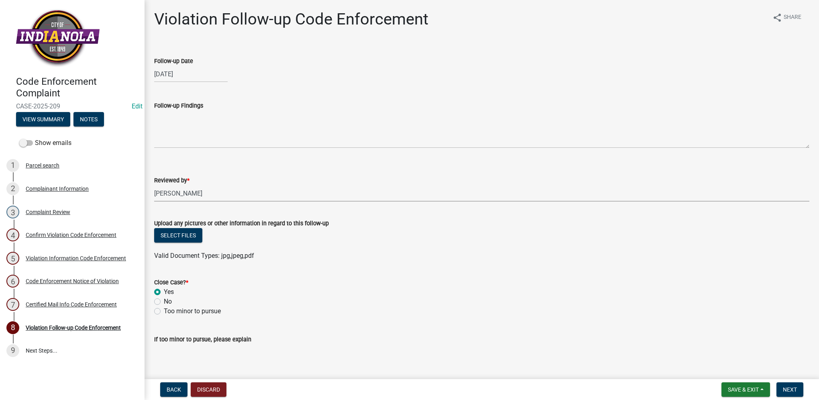
radio input "true"
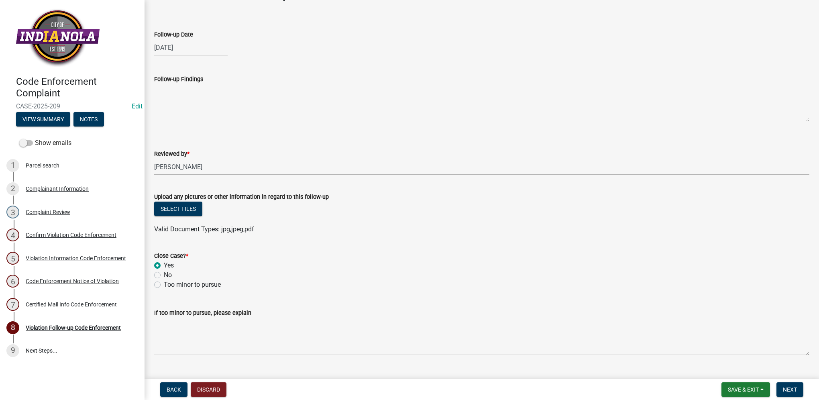
scroll to position [43, 0]
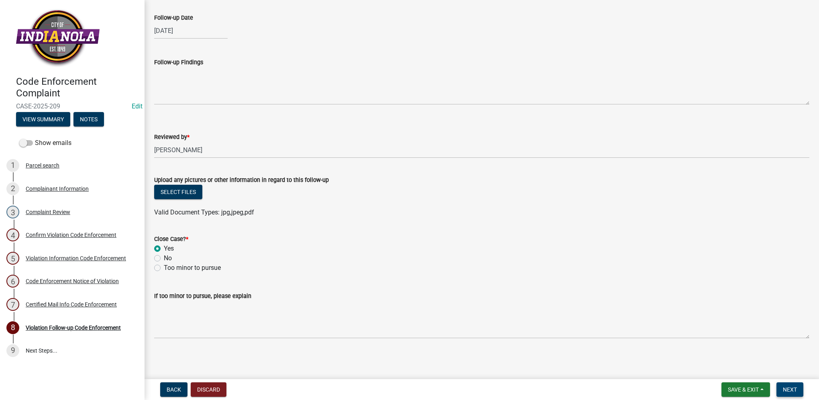
click at [783, 388] on span "Next" at bounding box center [790, 389] width 14 height 6
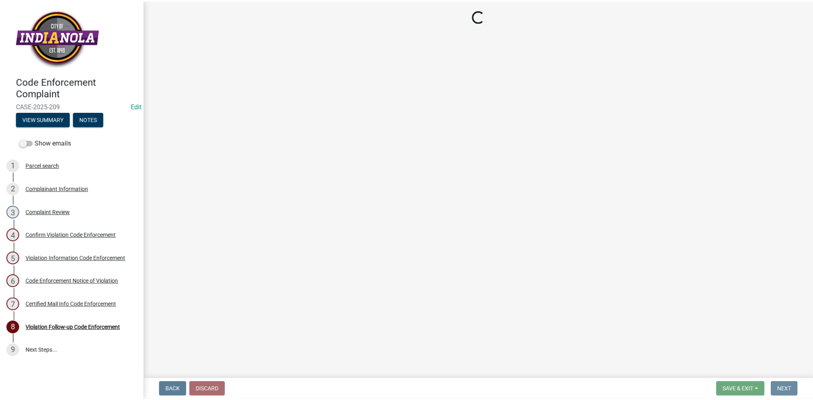
scroll to position [0, 0]
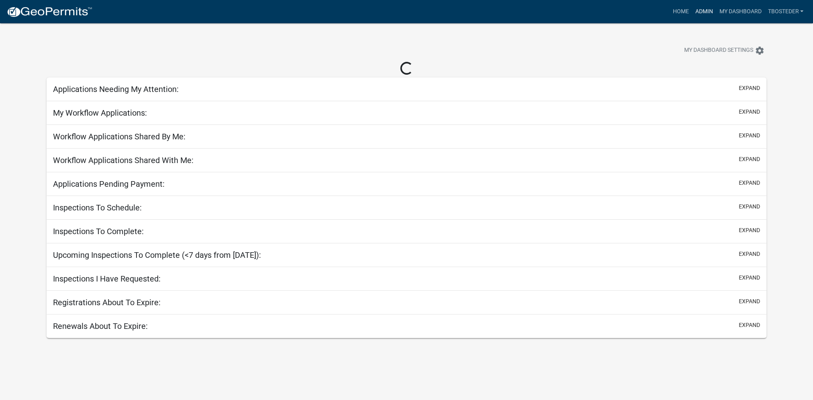
click at [704, 10] on link "Admin" at bounding box center [703, 11] width 24 height 15
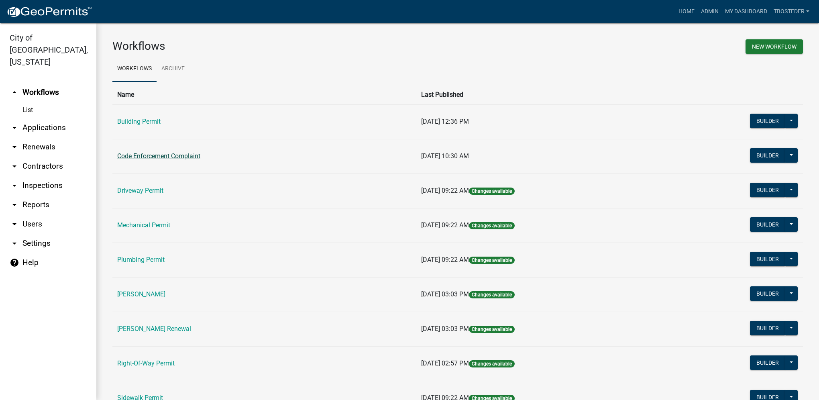
click at [195, 154] on link "Code Enforcement Complaint" at bounding box center [158, 156] width 83 height 8
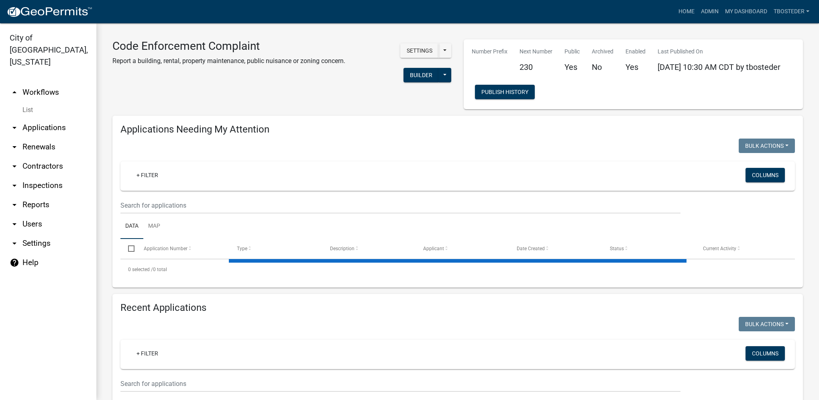
select select "1: 25"
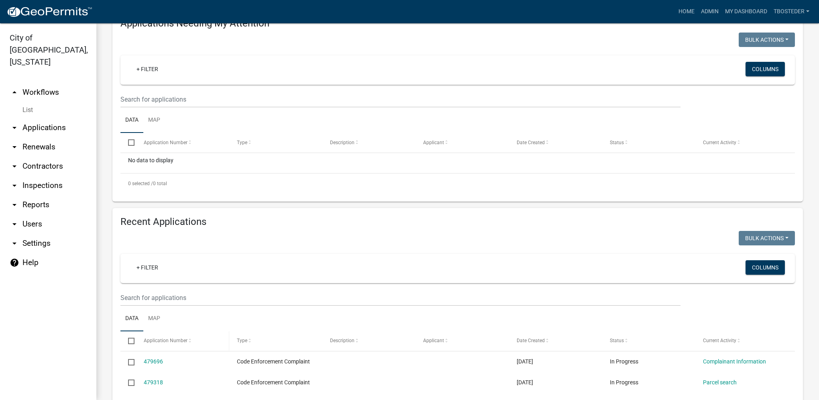
scroll to position [120, 0]
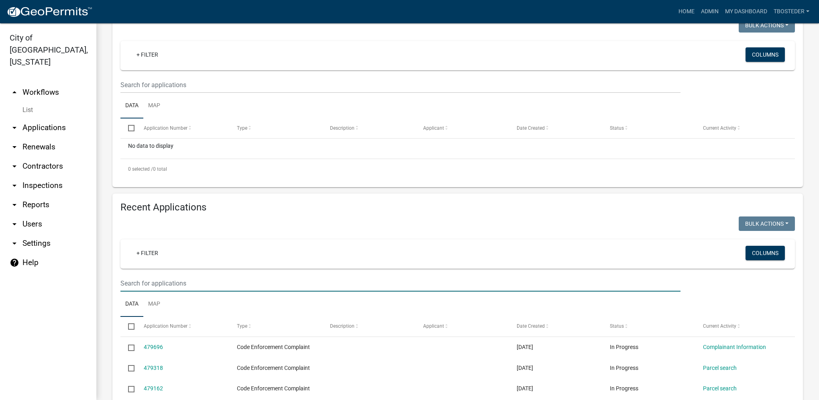
click at [193, 286] on input "text" at bounding box center [400, 283] width 560 height 16
type input "southside"
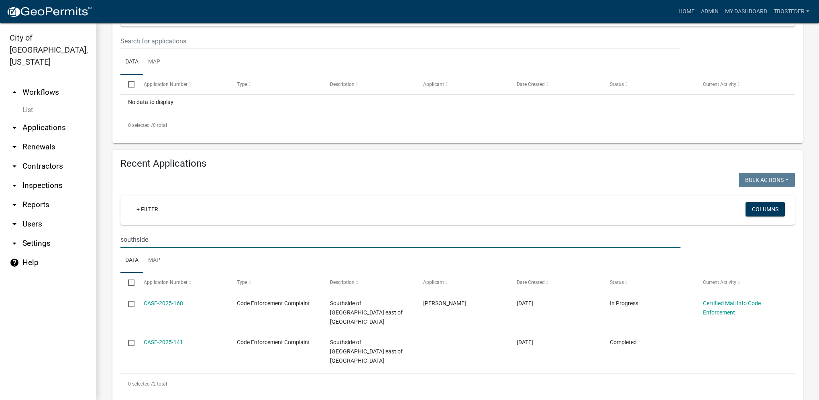
scroll to position [165, 0]
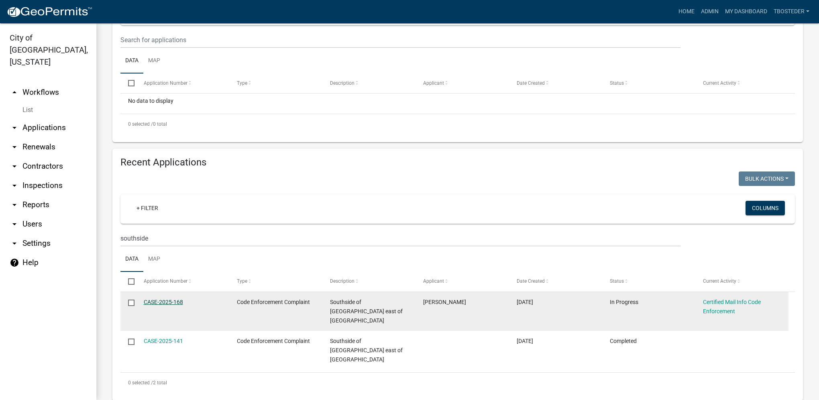
click at [179, 305] on link "CASE-2025-168" at bounding box center [163, 302] width 39 height 6
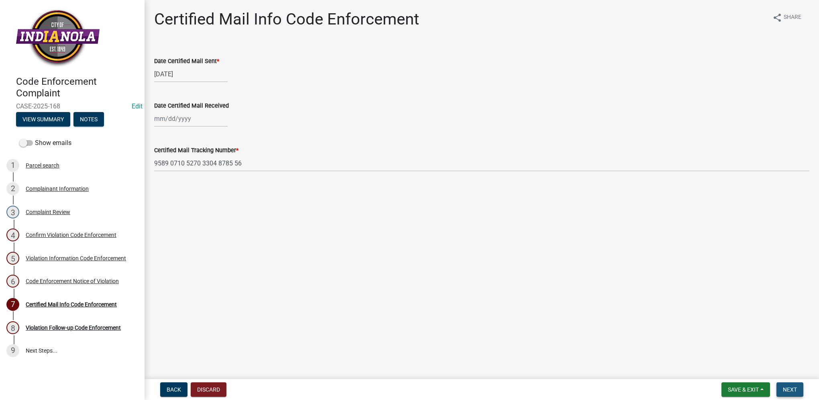
click at [795, 392] on span "Next" at bounding box center [790, 389] width 14 height 6
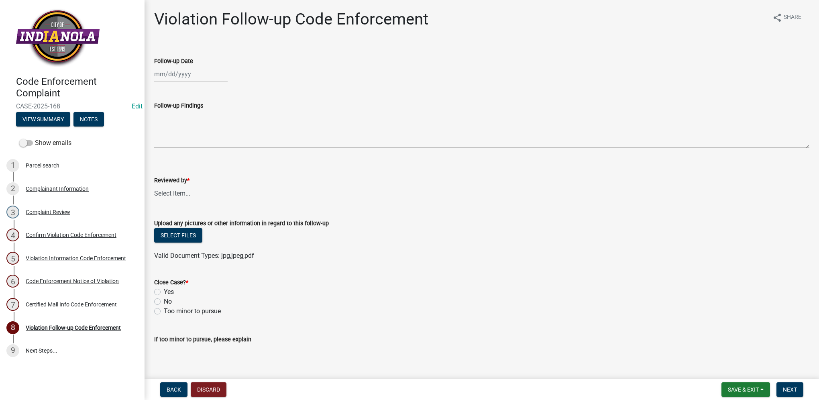
click at [193, 74] on div at bounding box center [190, 74] width 73 height 16
select select "9"
select select "2025"
click at [191, 145] on div "17" at bounding box center [187, 142] width 13 height 13
type input "[DATE]"
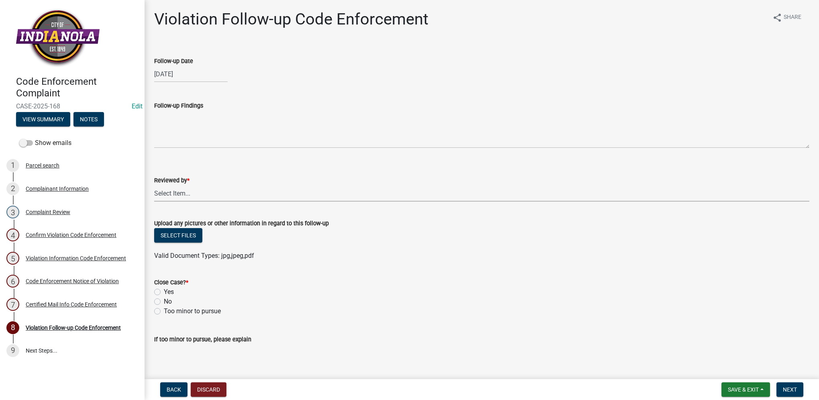
click at [184, 193] on select "Select Item... [PERSON_NAME] [PERSON_NAME] [PERSON_NAME] Other" at bounding box center [481, 193] width 655 height 16
click at [154, 185] on select "Select Item... [PERSON_NAME] [PERSON_NAME] [PERSON_NAME] Other" at bounding box center [481, 193] width 655 height 16
select select "634d5426-b8b3-48ee-aa1e-d523f7499186"
click at [172, 290] on label "Yes" at bounding box center [169, 292] width 10 height 10
click at [169, 290] on input "Yes" at bounding box center [166, 289] width 5 height 5
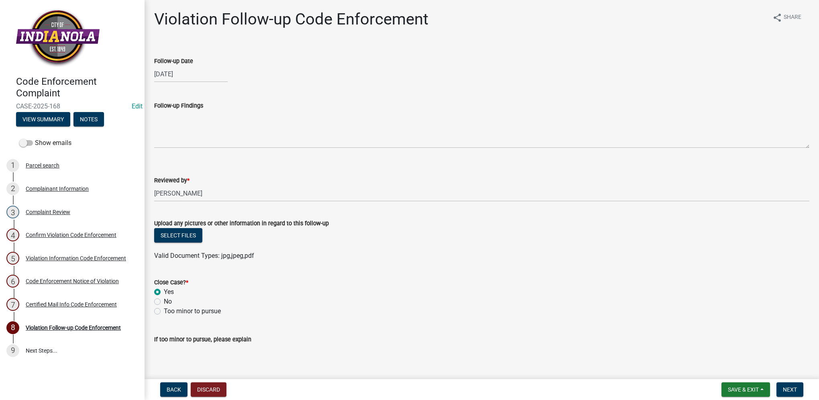
radio input "true"
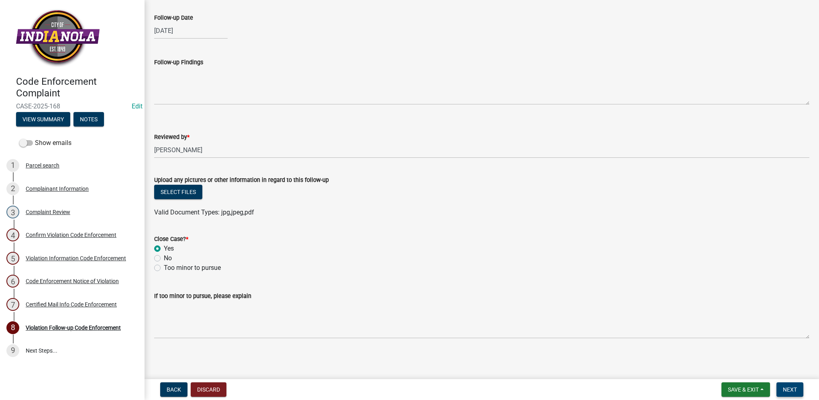
click at [789, 393] on button "Next" at bounding box center [789, 389] width 27 height 14
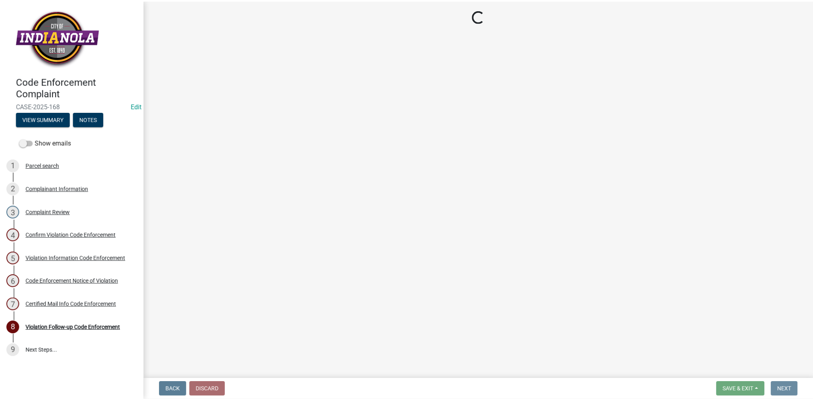
scroll to position [0, 0]
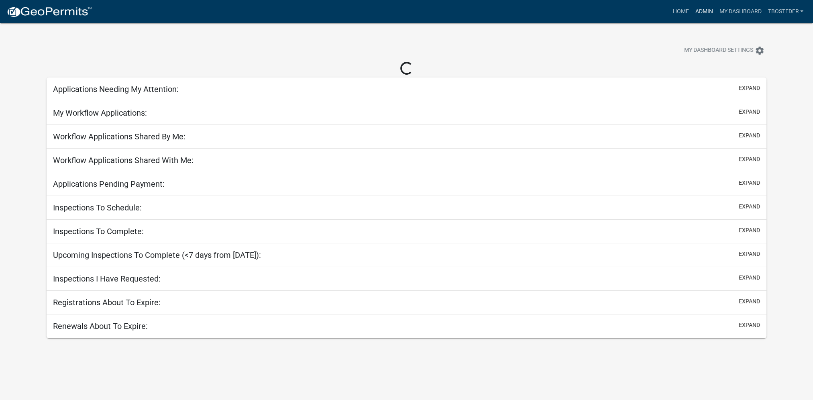
click at [695, 10] on link "Admin" at bounding box center [703, 11] width 24 height 15
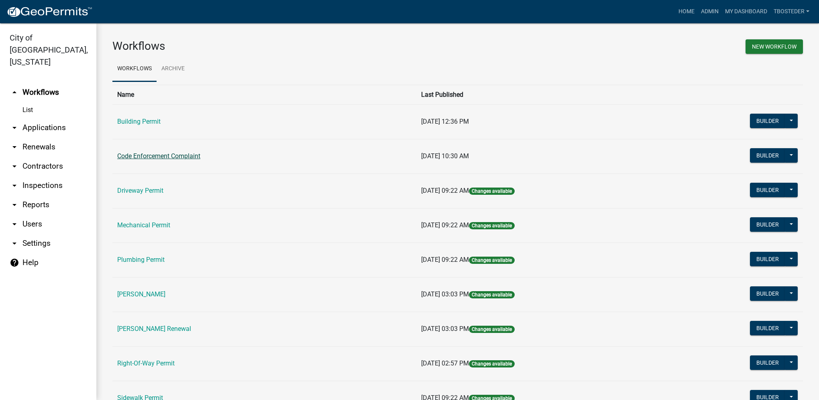
click at [189, 155] on link "Code Enforcement Complaint" at bounding box center [158, 156] width 83 height 8
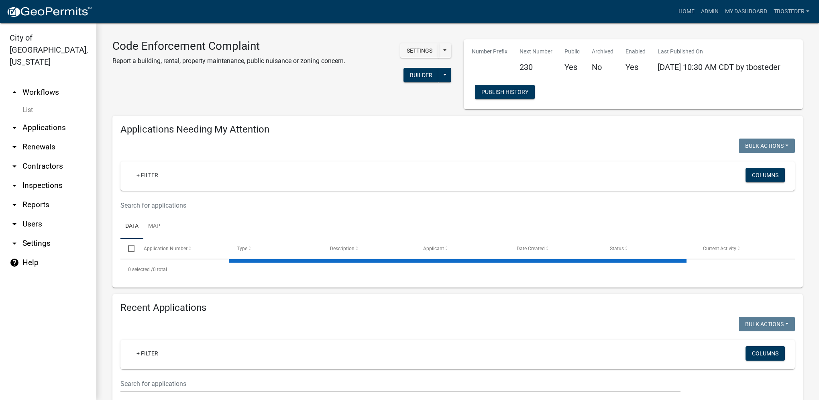
select select "1: 25"
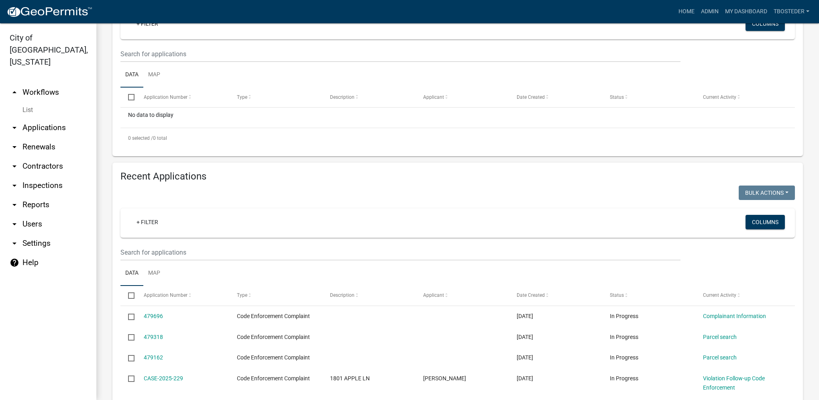
scroll to position [161, 0]
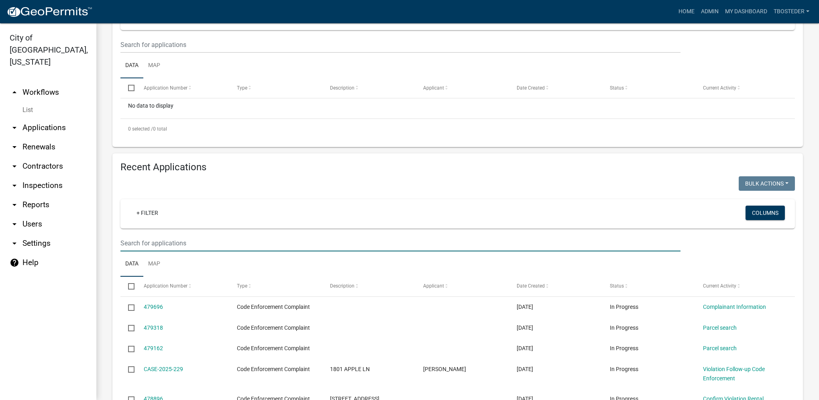
click at [211, 240] on input "text" at bounding box center [400, 243] width 560 height 16
type input "909 n j"
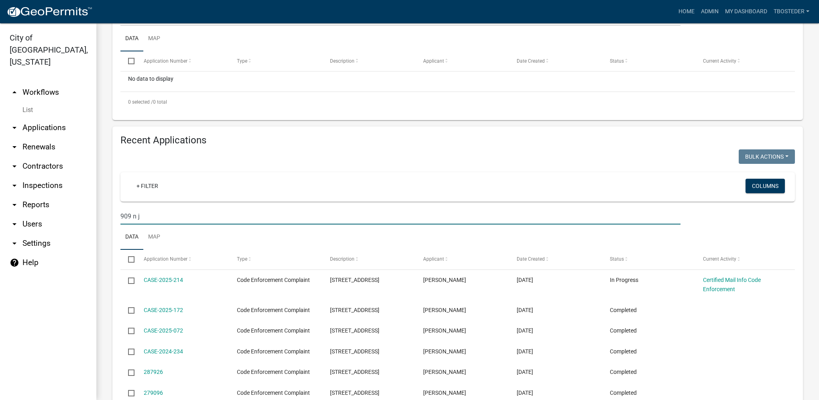
scroll to position [201, 0]
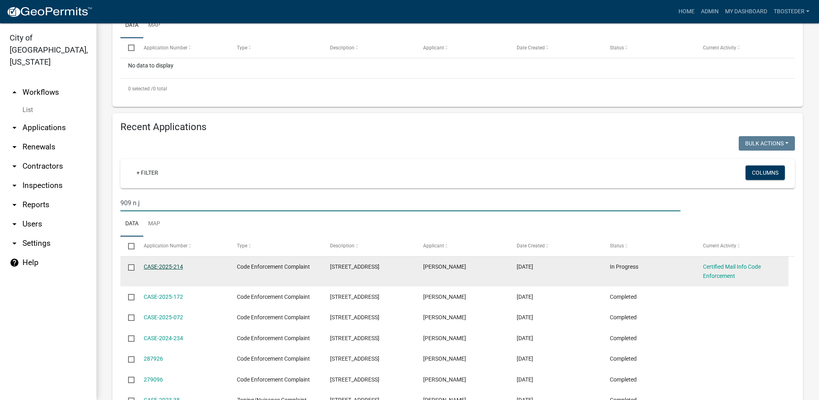
click at [182, 267] on link "CASE-2025-214" at bounding box center [163, 266] width 39 height 6
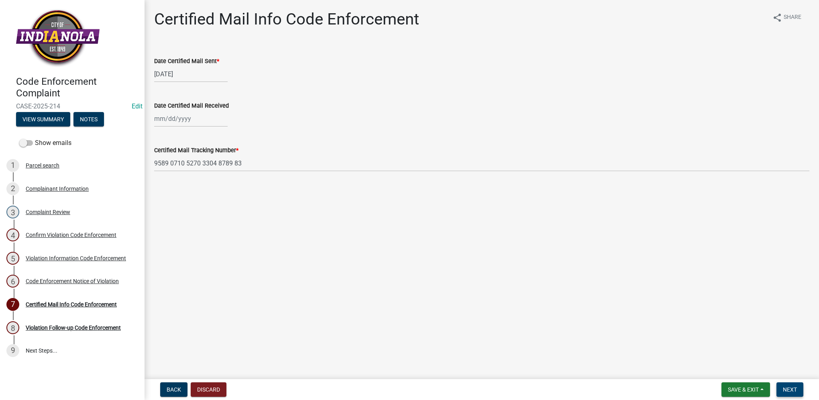
click at [777, 388] on button "Next" at bounding box center [789, 389] width 27 height 14
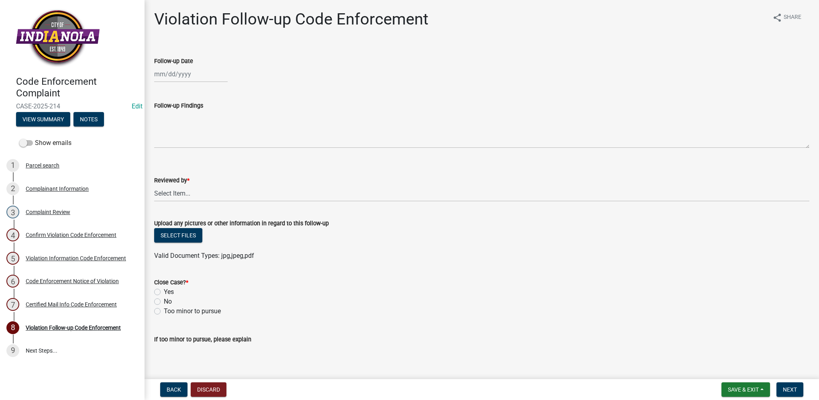
select select "9"
select select "2025"
click at [167, 76] on div "Jan Feb Mar Apr May Jun Jul Aug Sep Oct Nov Dec 1525 1526 1527 1528 1529 1530 1…" at bounding box center [190, 74] width 73 height 16
click at [189, 144] on div "17" at bounding box center [187, 142] width 13 height 13
type input "[DATE]"
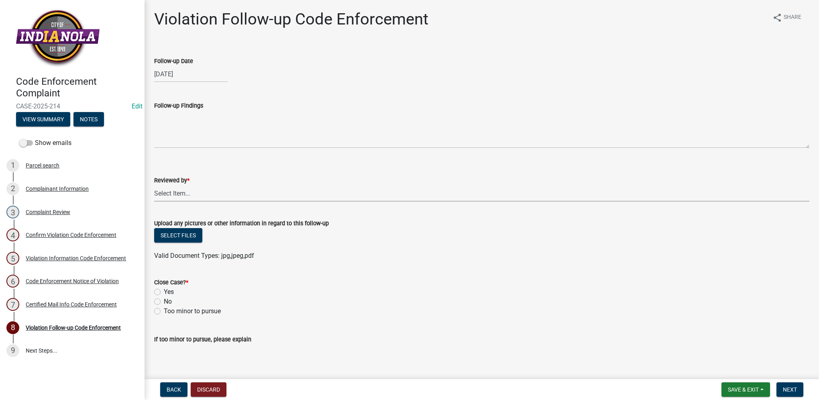
click at [190, 196] on select "Select Item... [PERSON_NAME] [PERSON_NAME] [PERSON_NAME] Other" at bounding box center [481, 193] width 655 height 16
click at [154, 185] on select "Select Item... [PERSON_NAME] [PERSON_NAME] [PERSON_NAME] Other" at bounding box center [481, 193] width 655 height 16
select select "634d5426-b8b3-48ee-aa1e-d523f7499186"
click at [164, 289] on label "Yes" at bounding box center [169, 292] width 10 height 10
click at [164, 289] on input "Yes" at bounding box center [166, 289] width 5 height 5
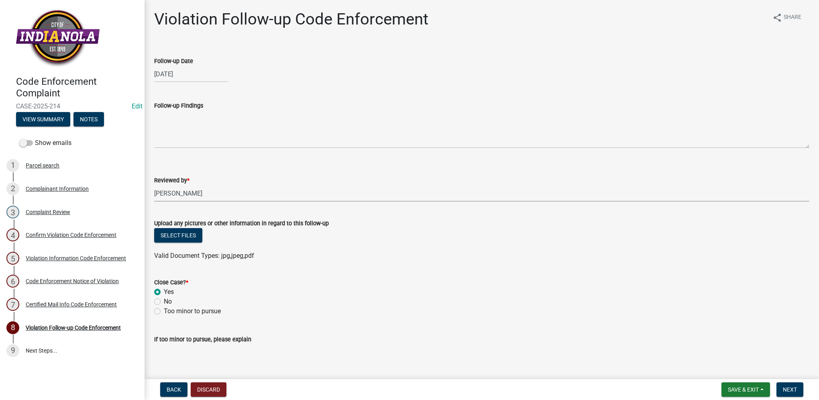
radio input "true"
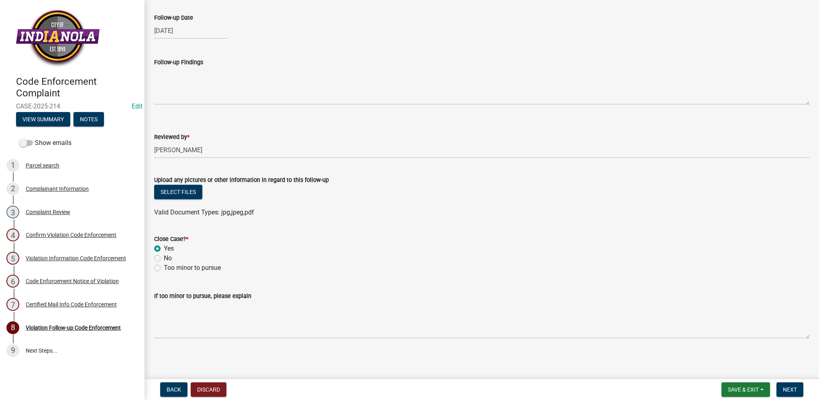
scroll to position [43, 0]
click at [783, 390] on span "Next" at bounding box center [790, 389] width 14 height 6
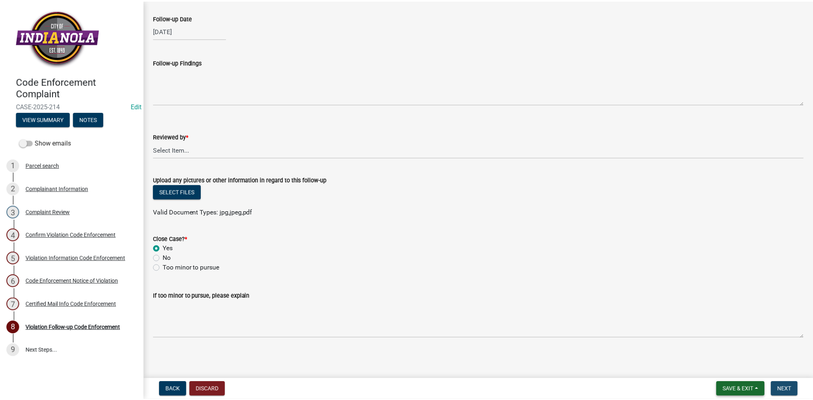
scroll to position [0, 0]
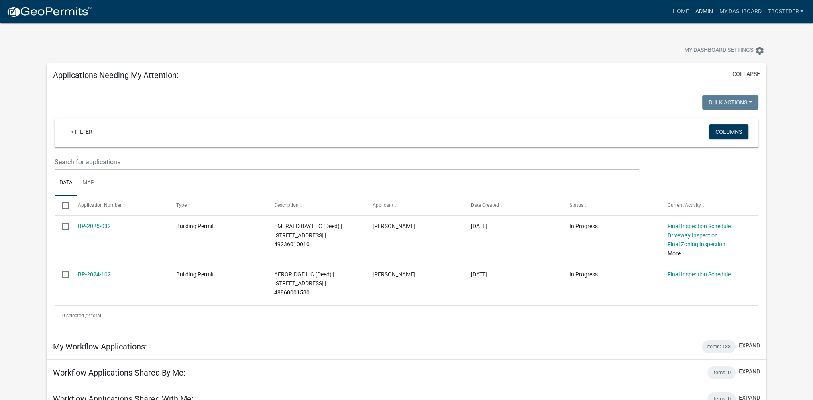
click at [702, 11] on link "Admin" at bounding box center [703, 11] width 24 height 15
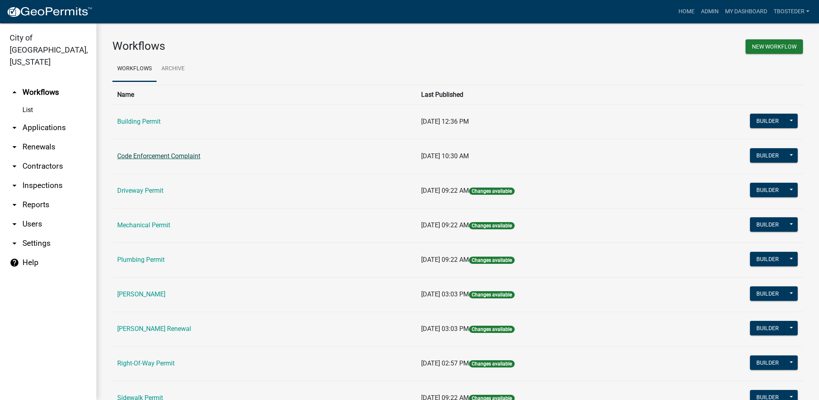
click at [187, 152] on link "Code Enforcement Complaint" at bounding box center [158, 156] width 83 height 8
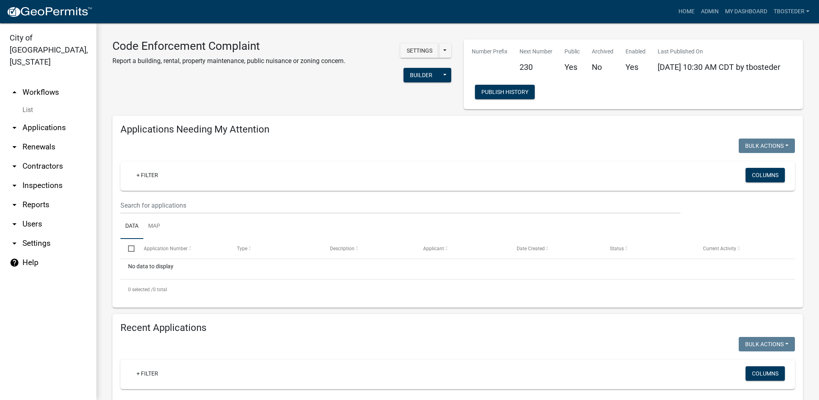
select select "1: 25"
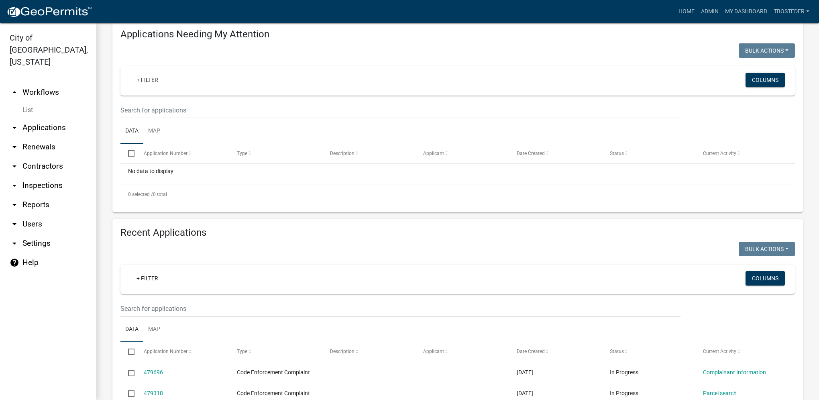
scroll to position [120, 0]
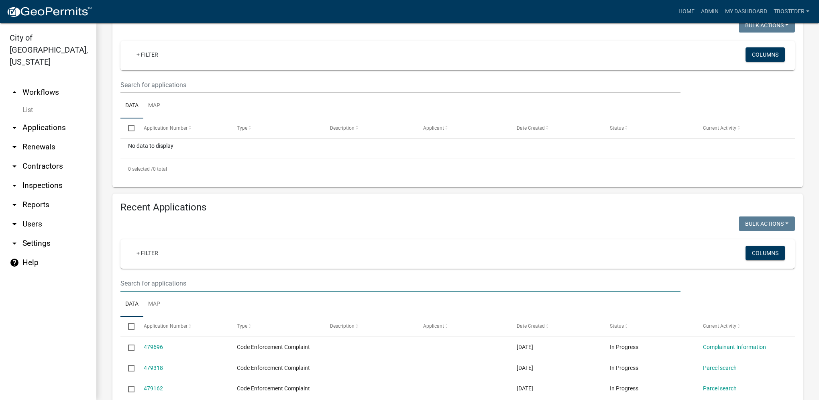
click at [189, 287] on input "text" at bounding box center [400, 283] width 560 height 16
type input "100 rolling vista"
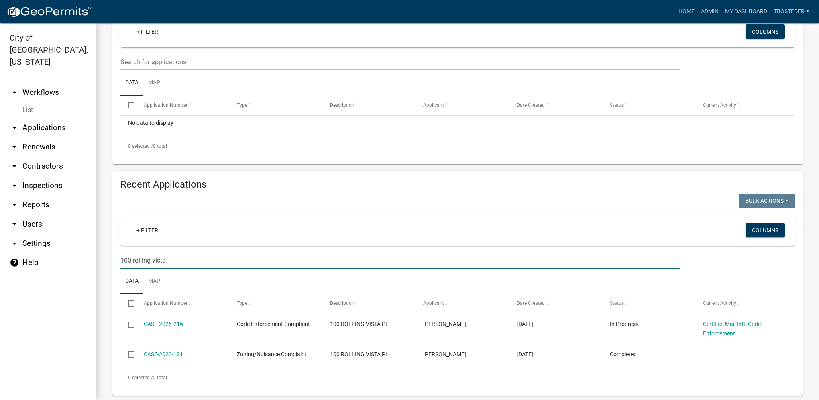
scroll to position [156, 0]
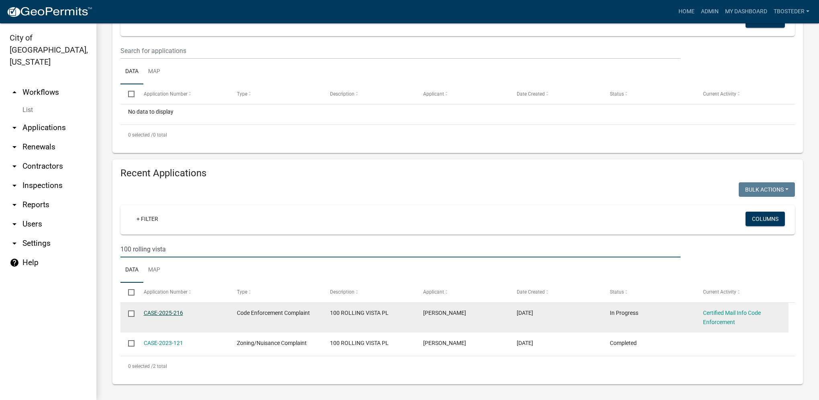
click at [180, 311] on link "CASE-2025-216" at bounding box center [163, 312] width 39 height 6
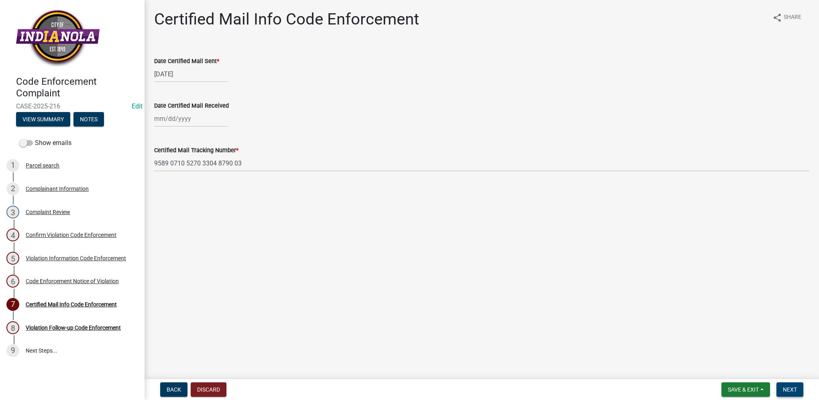
click at [779, 387] on button "Next" at bounding box center [789, 389] width 27 height 14
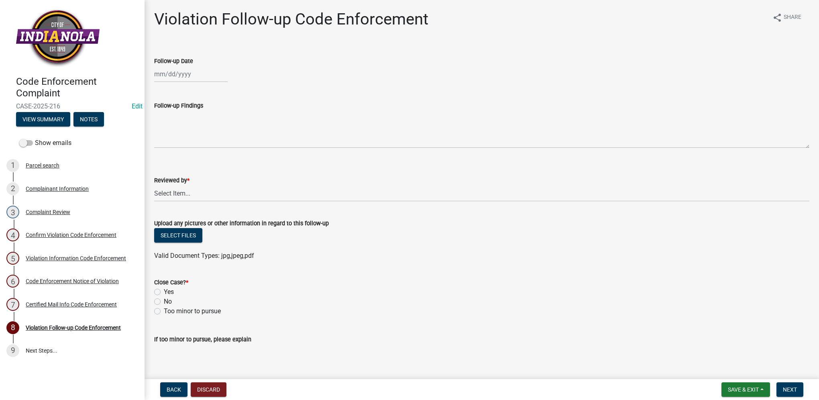
click at [156, 80] on div at bounding box center [190, 74] width 73 height 16
select select "9"
select select "2025"
click at [192, 140] on div "17" at bounding box center [187, 142] width 13 height 13
type input "[DATE]"
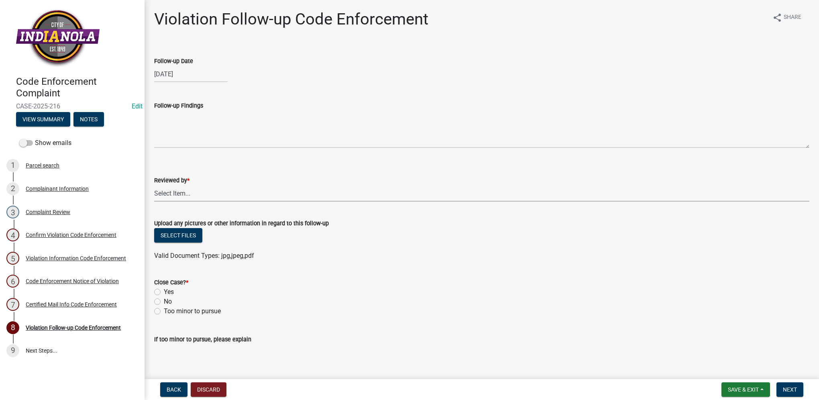
click at [184, 196] on select "Select Item... [PERSON_NAME] [PERSON_NAME] [PERSON_NAME] Other" at bounding box center [481, 193] width 655 height 16
click at [154, 185] on select "Select Item... [PERSON_NAME] [PERSON_NAME] [PERSON_NAME] Other" at bounding box center [481, 193] width 655 height 16
select select "634d5426-b8b3-48ee-aa1e-d523f7499186"
click at [174, 293] on label "Yes" at bounding box center [169, 292] width 10 height 10
click at [169, 292] on input "Yes" at bounding box center [166, 289] width 5 height 5
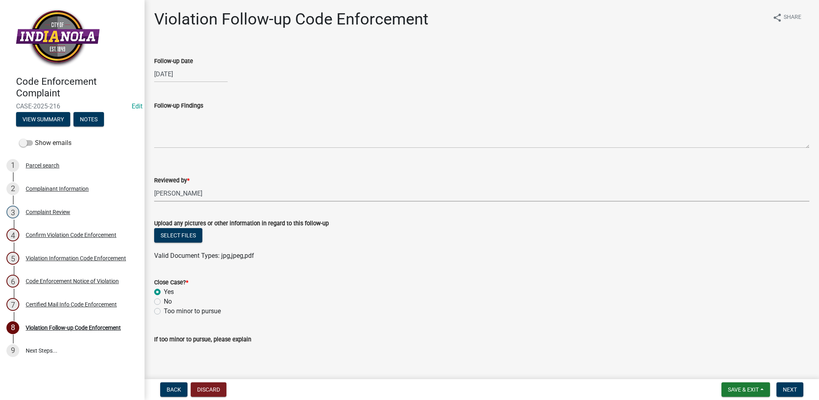
radio input "true"
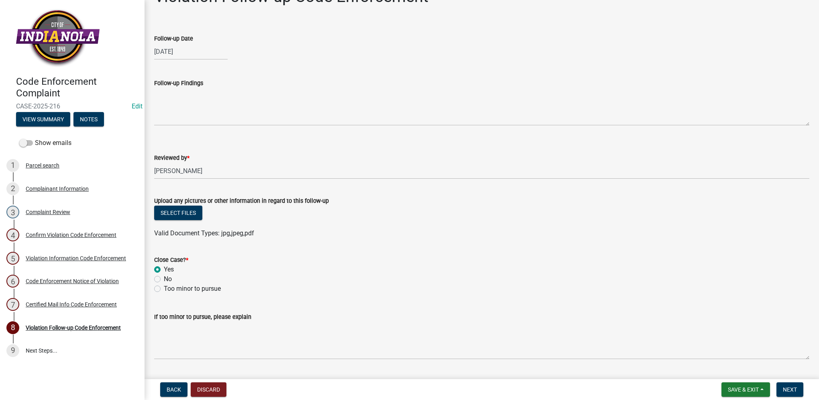
scroll to position [43, 0]
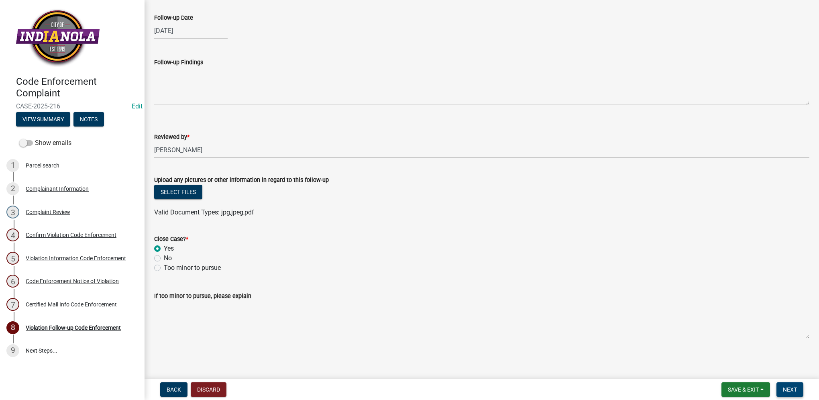
click at [801, 388] on button "Next" at bounding box center [789, 389] width 27 height 14
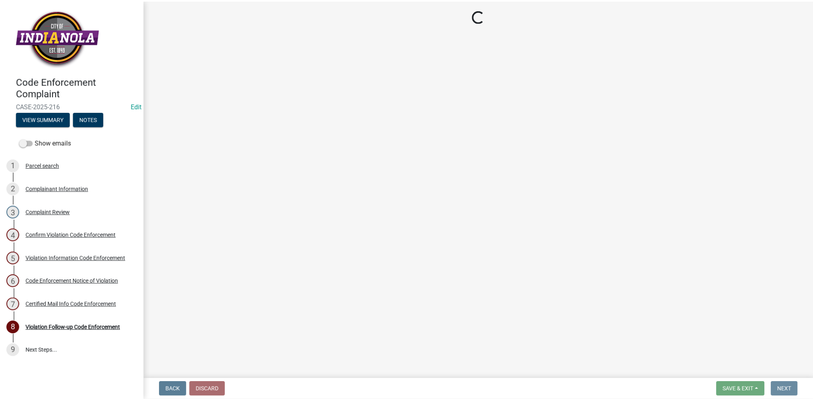
scroll to position [0, 0]
